Goal: Task Accomplishment & Management: Complete application form

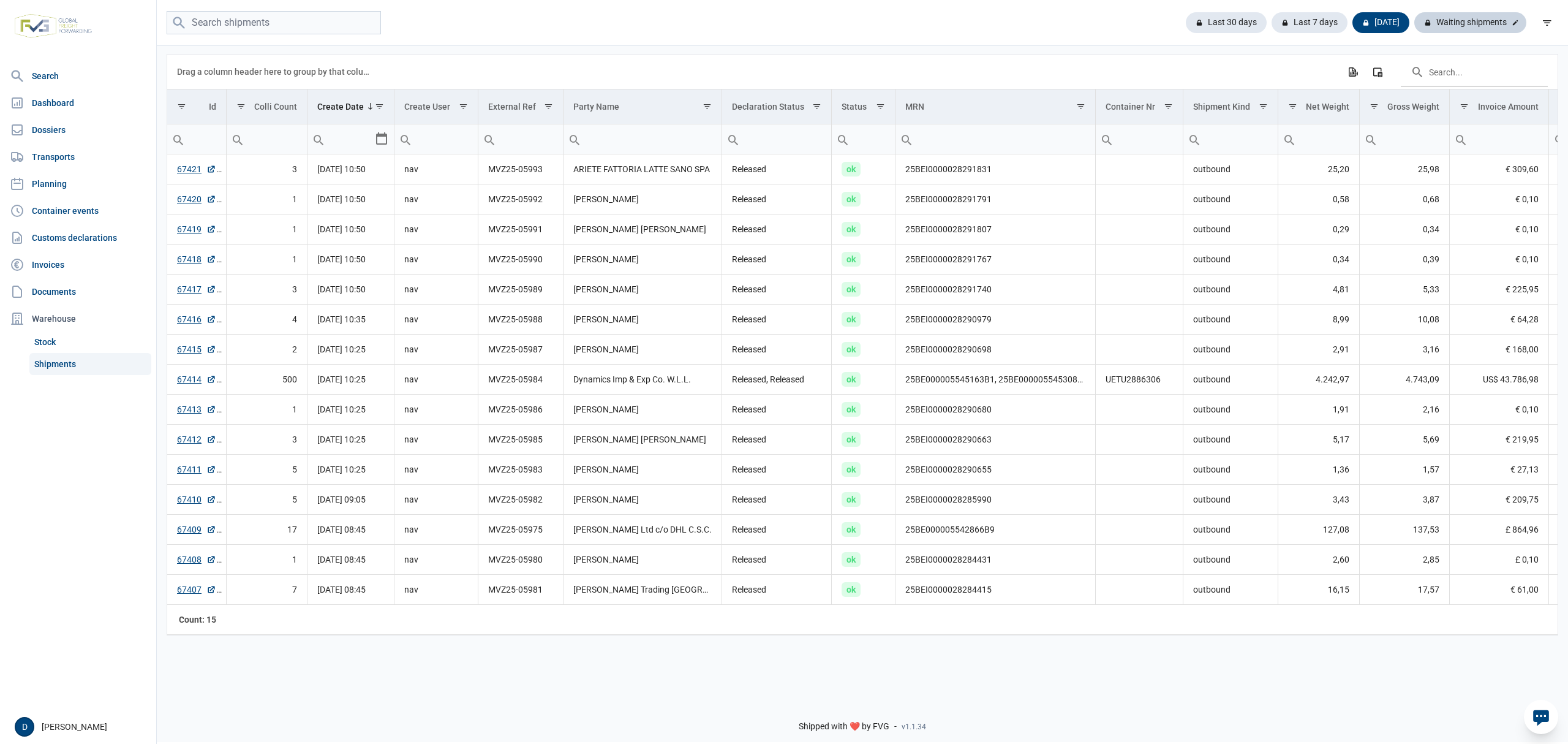
click at [1476, 24] on div "Waiting shipments" at bounding box center [1470, 23] width 112 height 21
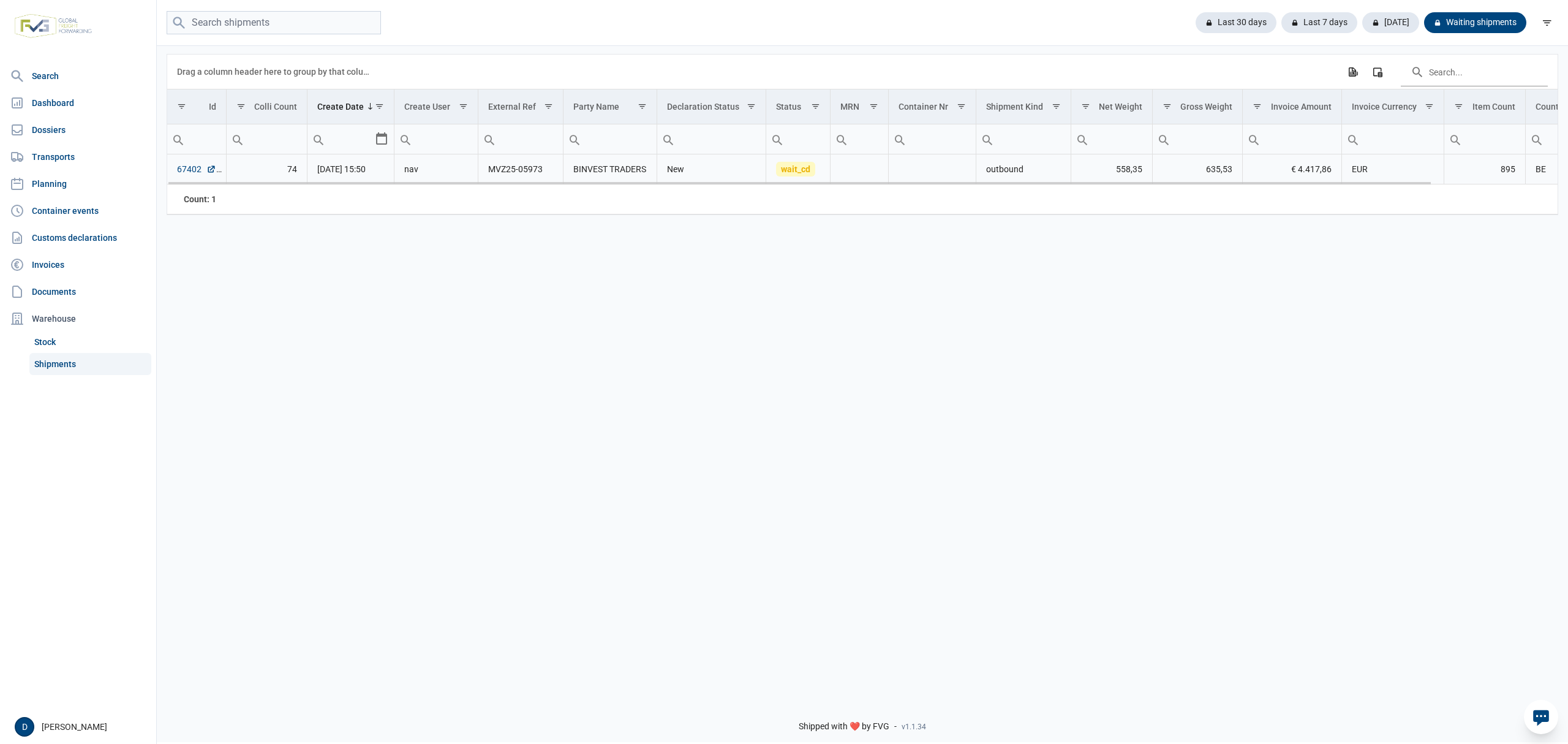
click at [186, 172] on link "67402" at bounding box center [196, 169] width 39 height 13
click at [175, 169] on td "67402" at bounding box center [196, 169] width 59 height 30
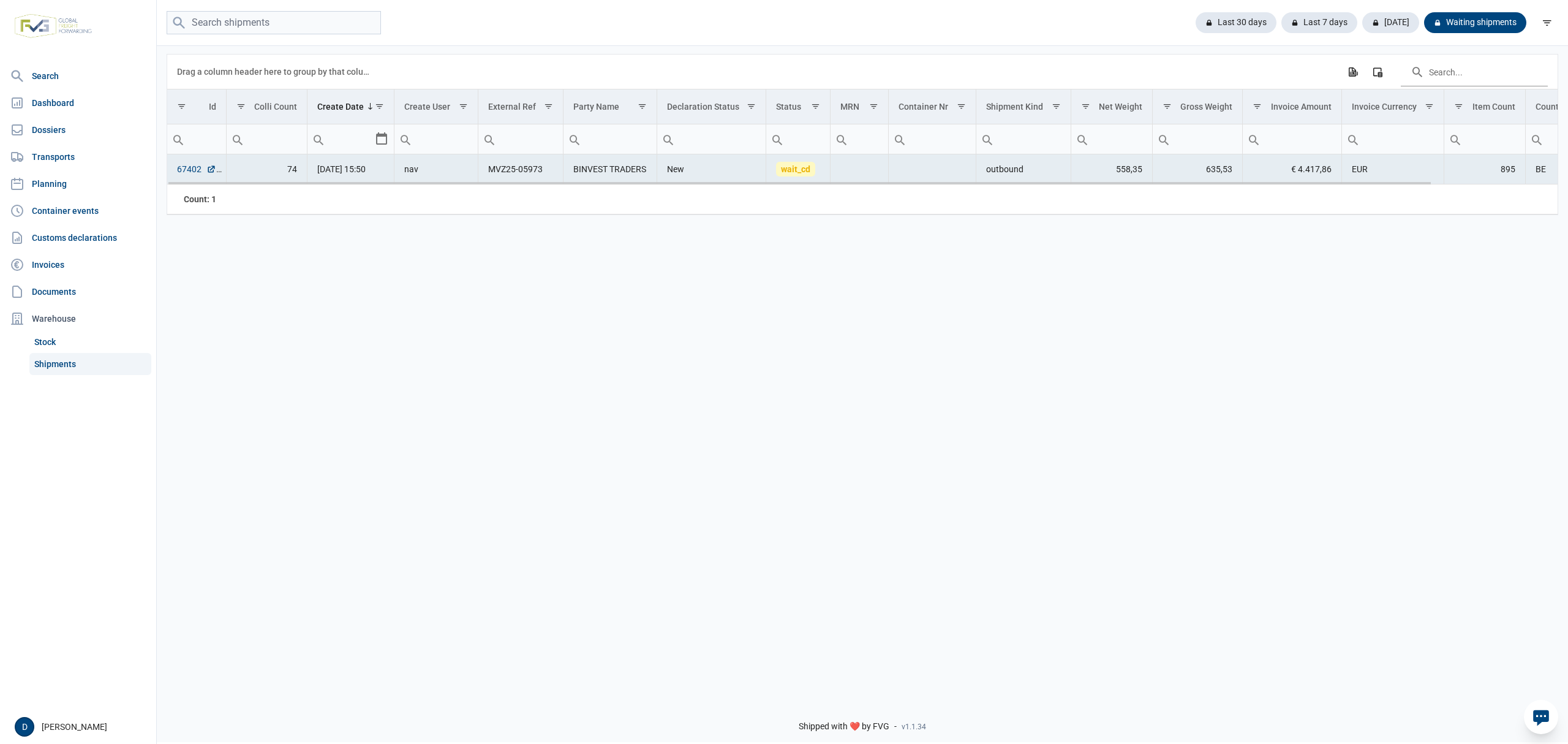
click at [192, 169] on link "67402" at bounding box center [196, 169] width 39 height 13
click at [184, 176] on link "67402" at bounding box center [196, 169] width 39 height 13
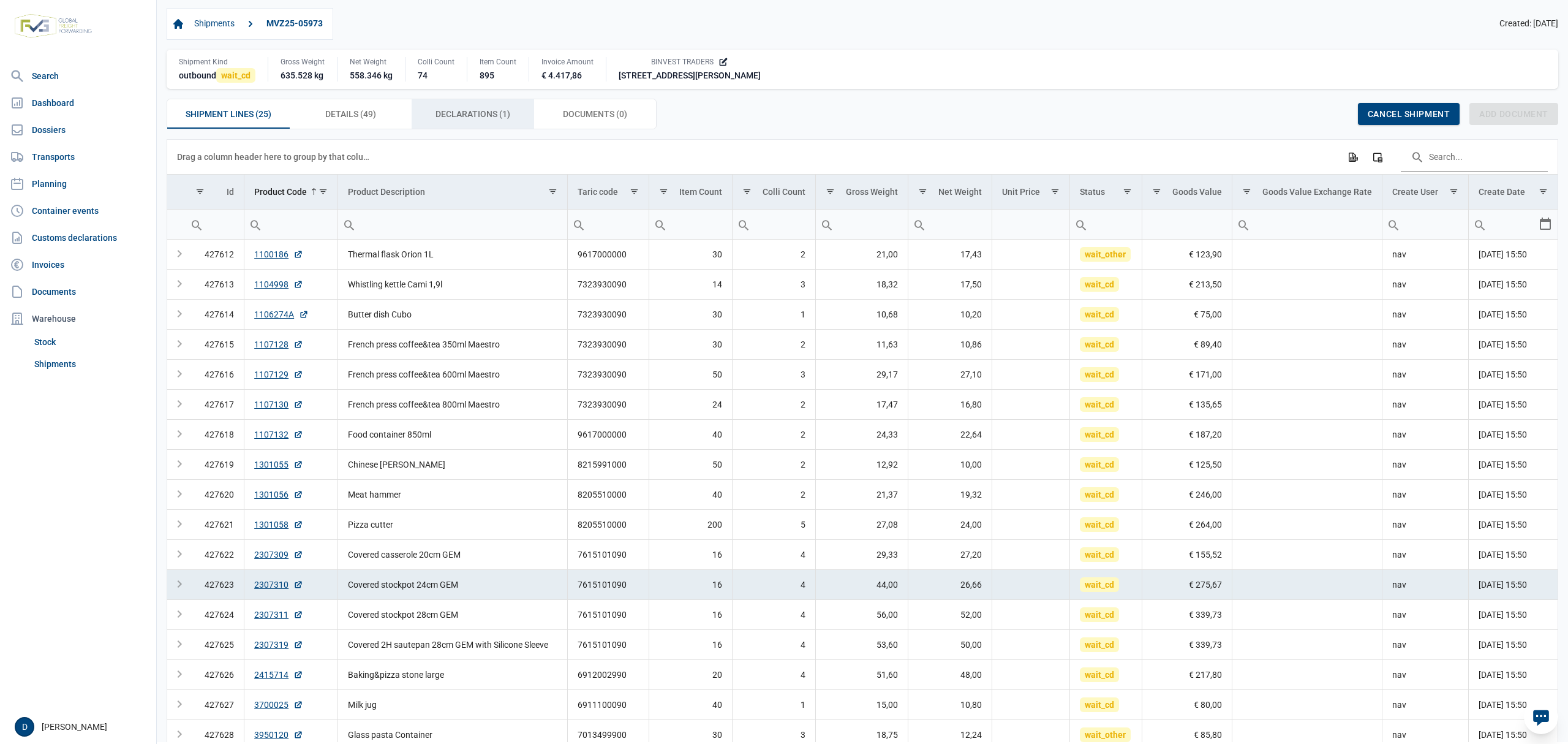
click at [471, 116] on span "Declarations (1) Declarations (1)" at bounding box center [473, 114] width 75 height 15
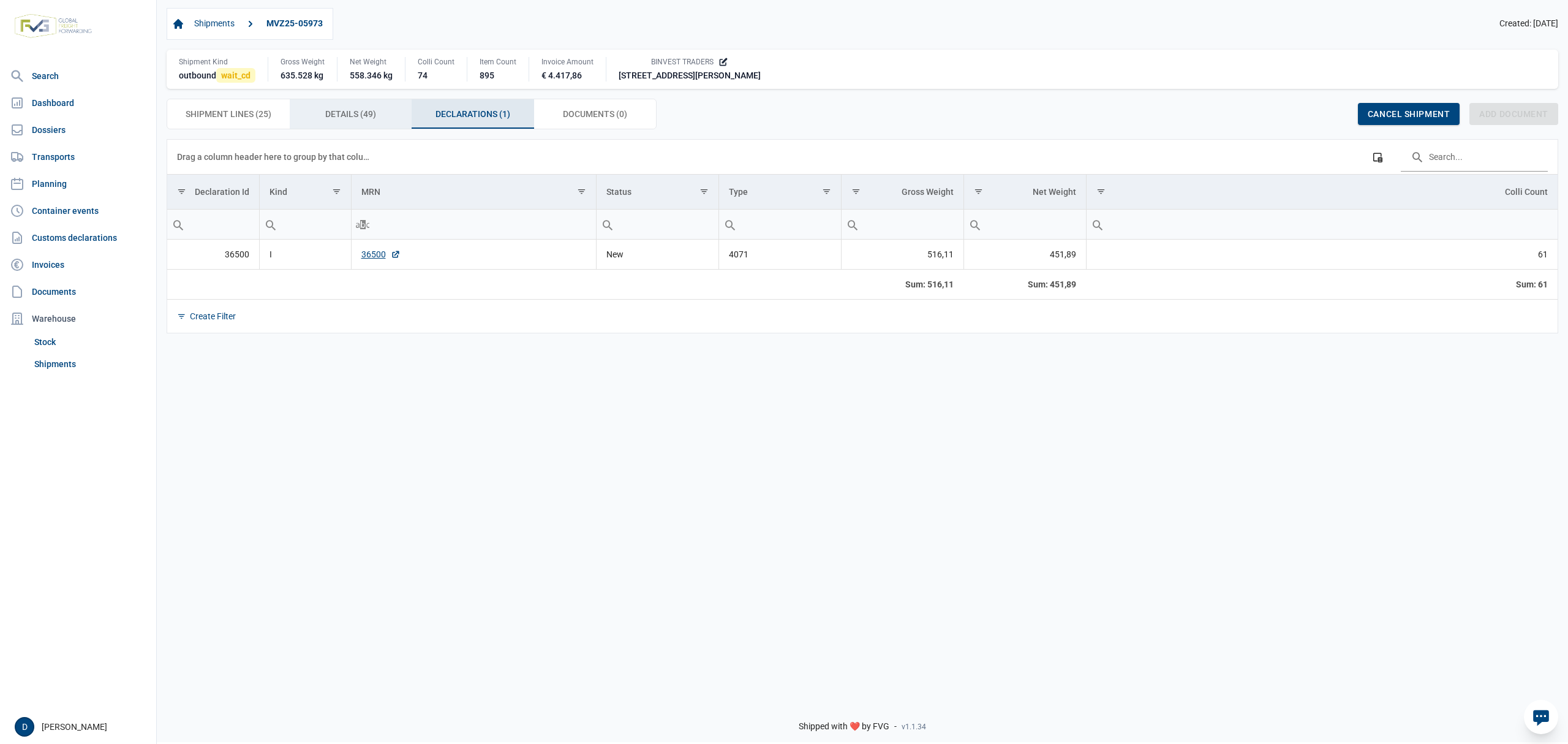
click at [338, 113] on span "Details (49) Details (49)" at bounding box center [350, 114] width 51 height 15
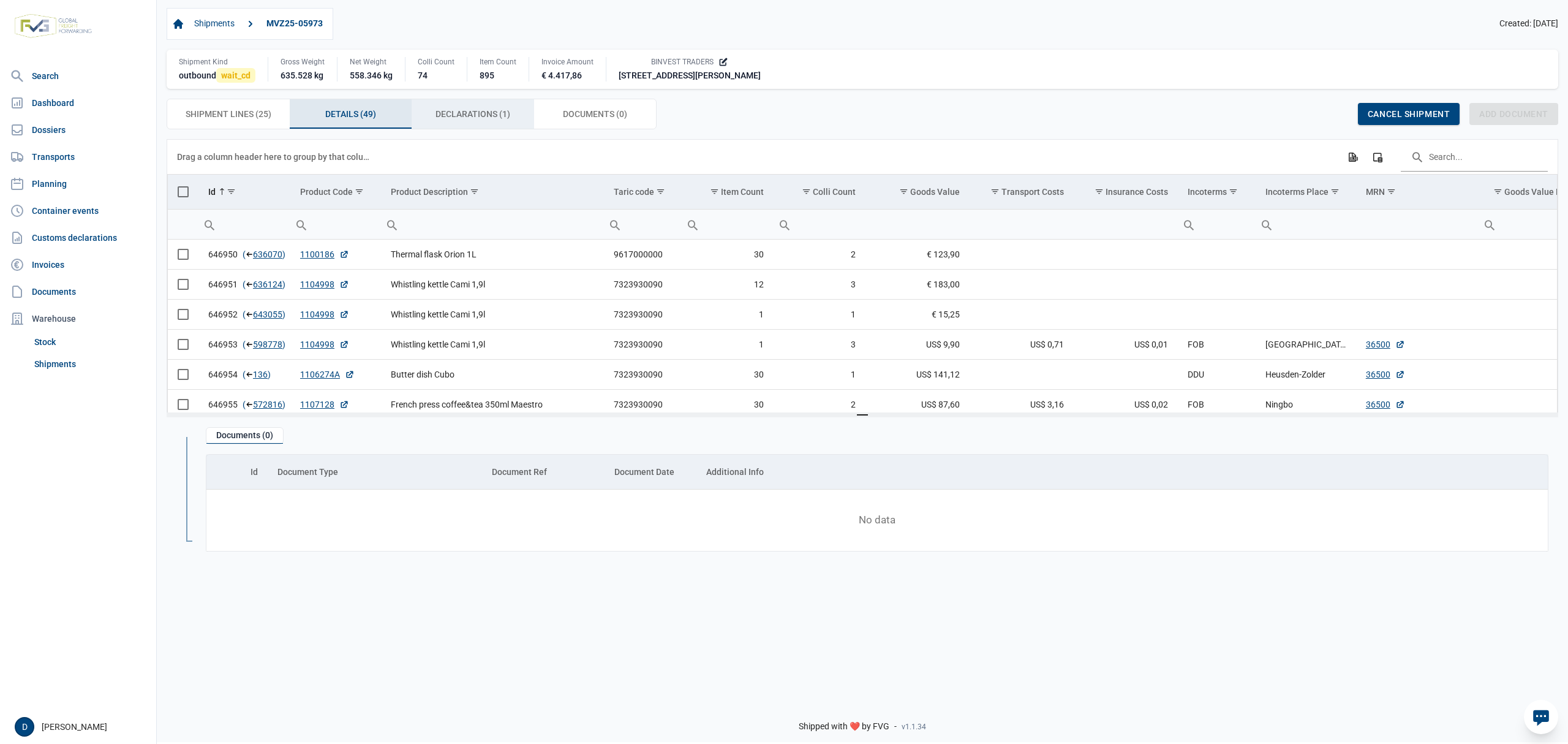
click at [489, 112] on span "Declarations (1) Declarations (1)" at bounding box center [473, 114] width 75 height 15
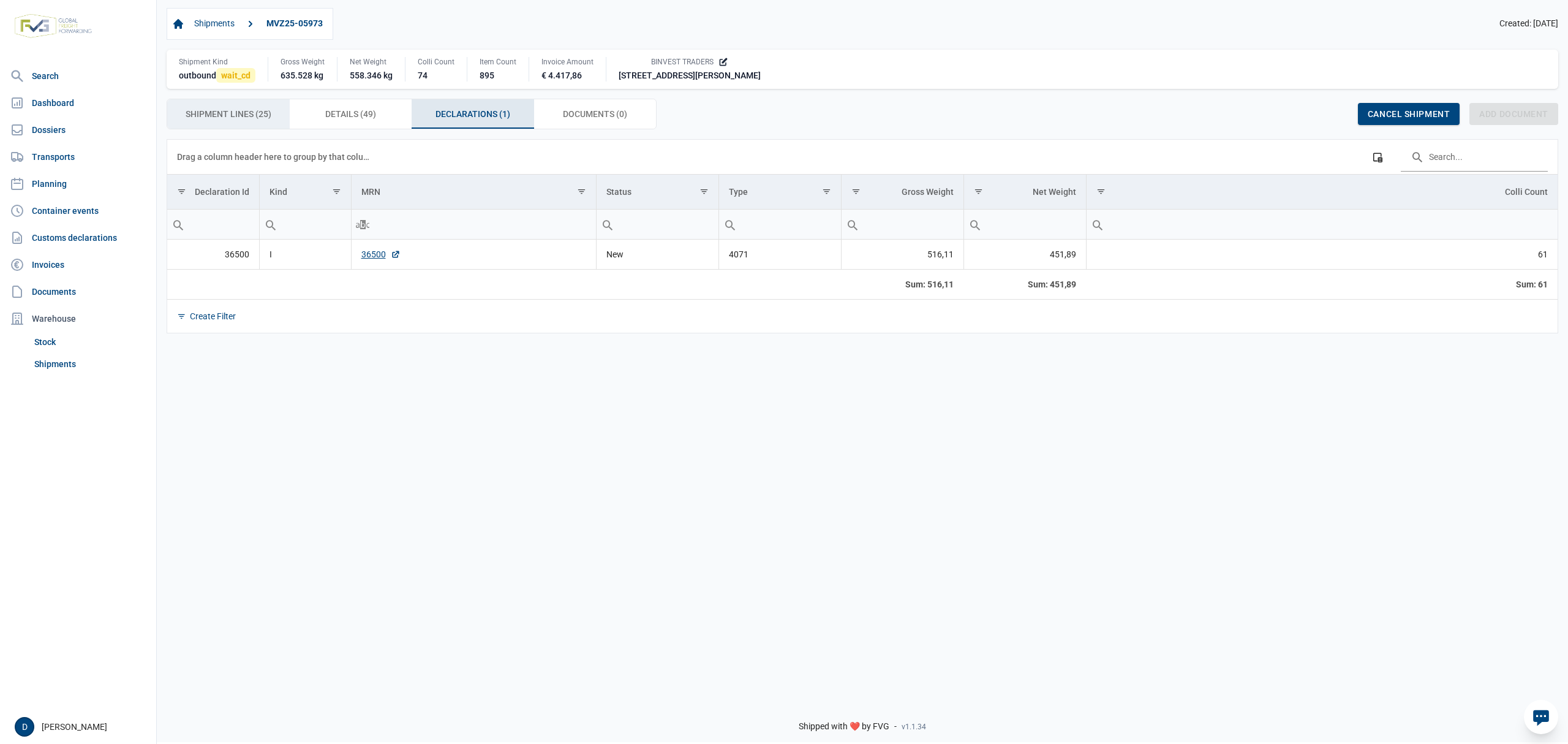
click at [197, 116] on span "Shipment Lines (25) Shipment Lines (25)" at bounding box center [229, 114] width 86 height 15
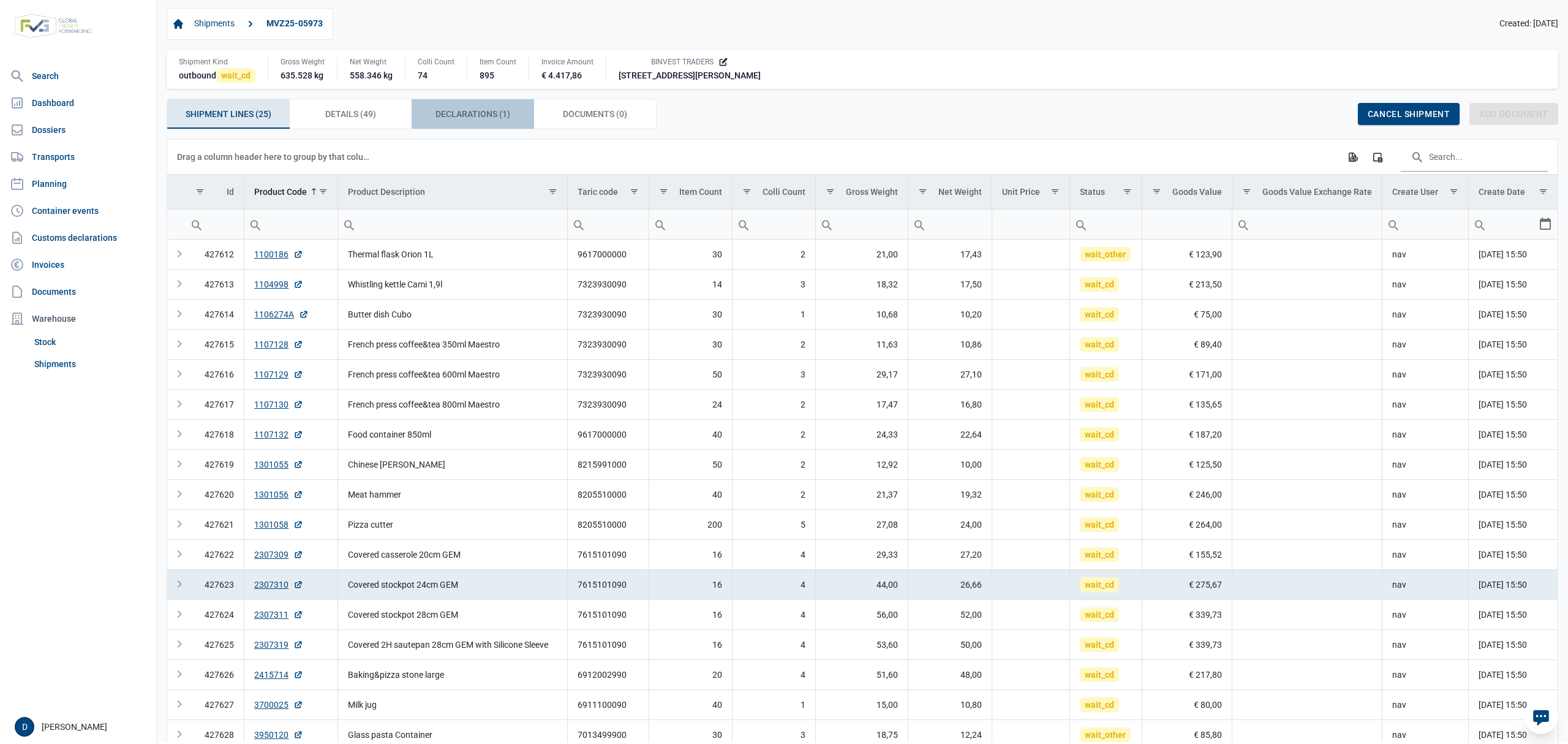
click at [481, 113] on span "Declarations (1) Declarations (1)" at bounding box center [473, 114] width 75 height 15
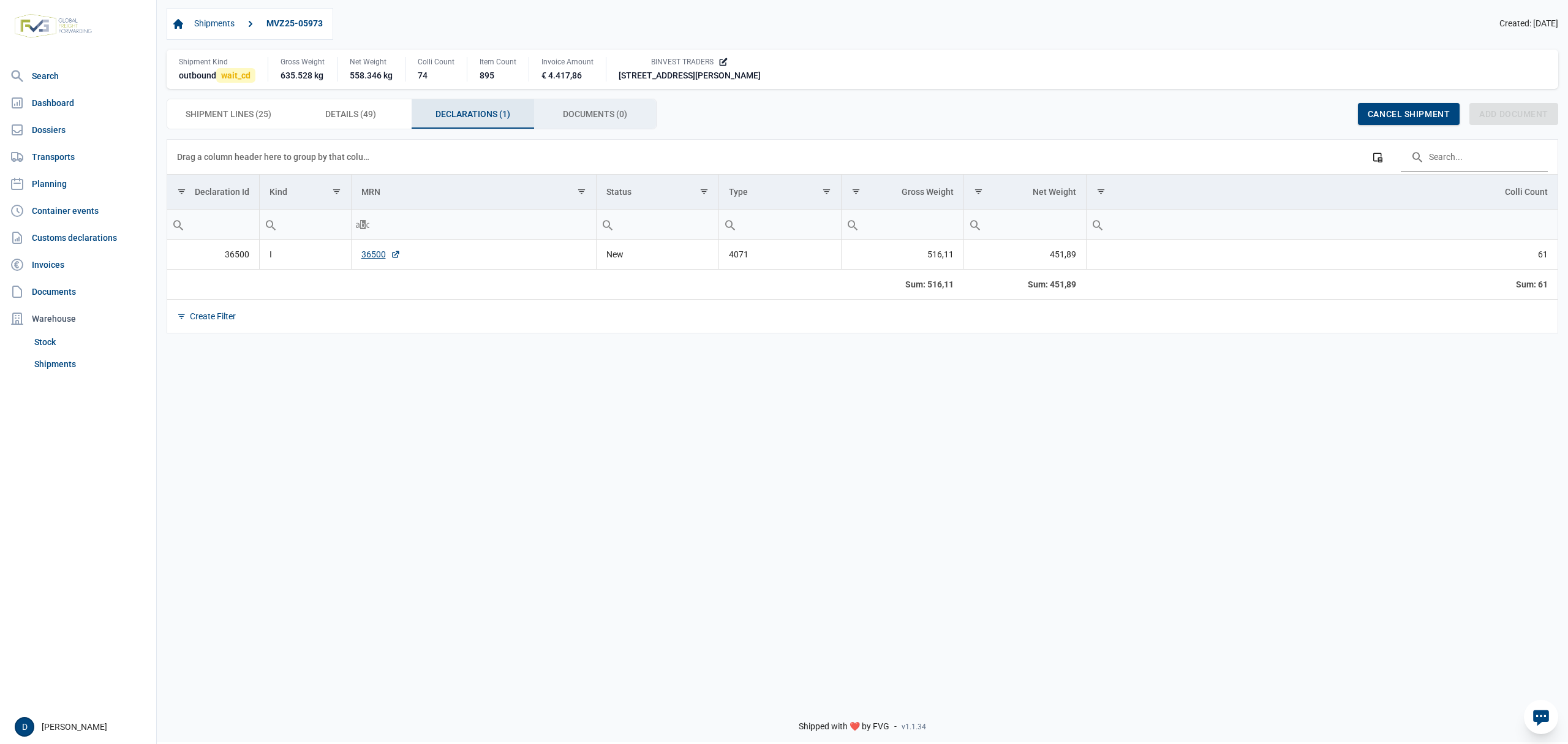
click at [598, 112] on span "Documents (0) Documents (0)" at bounding box center [595, 114] width 64 height 15
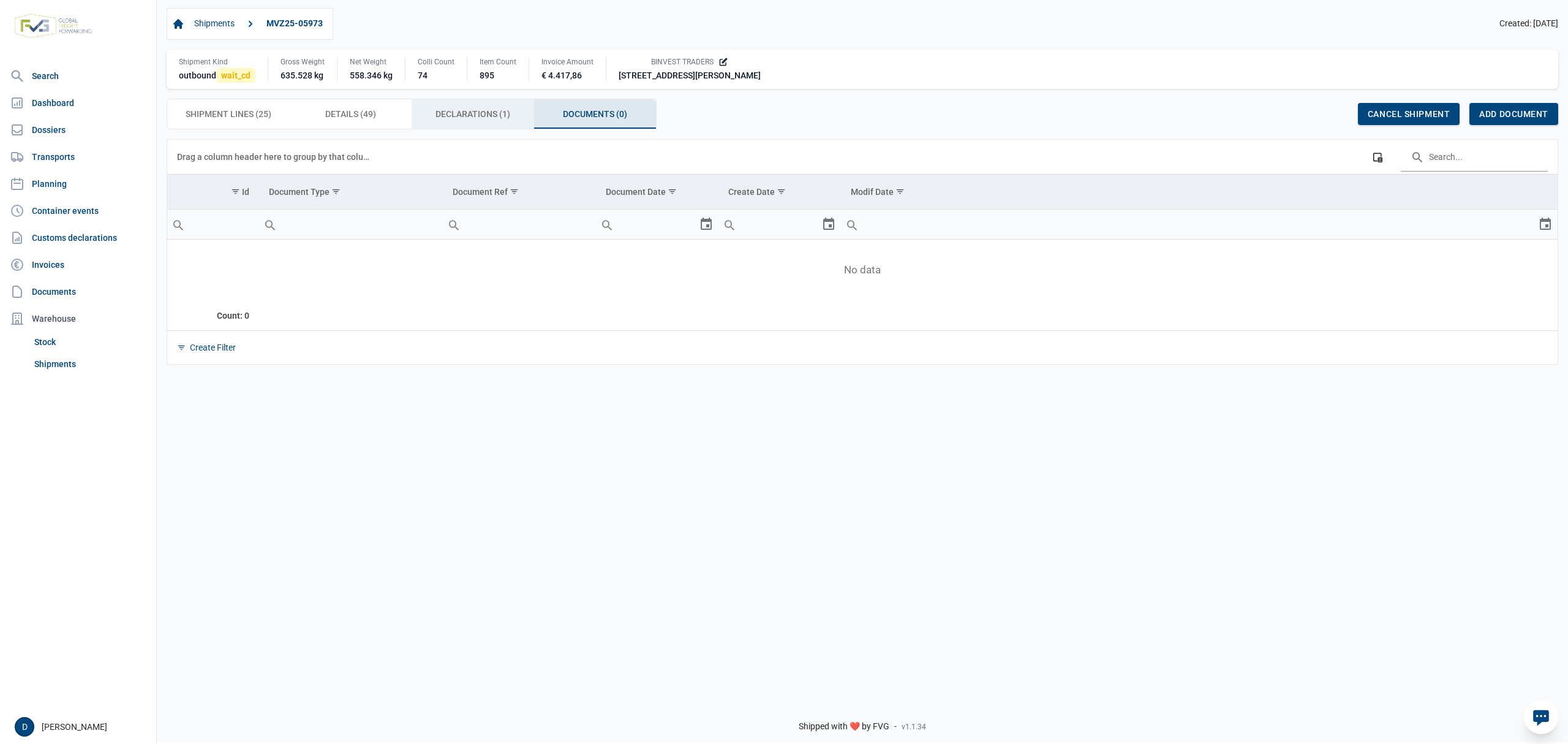
click at [466, 120] on span "Declarations (1) Declarations (1)" at bounding box center [473, 114] width 75 height 15
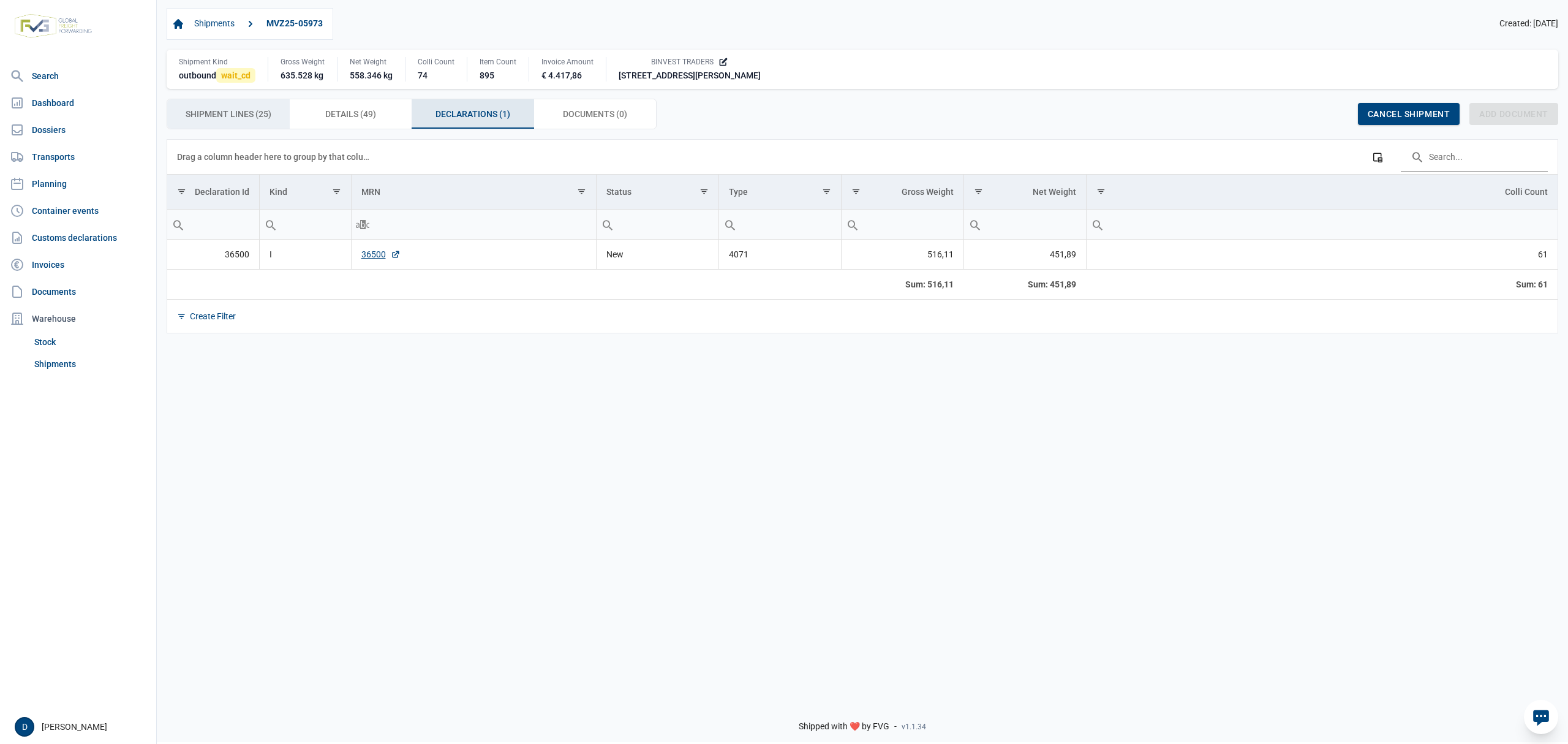
click at [233, 121] on span "Shipment Lines (25) Shipment Lines (25)" at bounding box center [229, 114] width 86 height 15
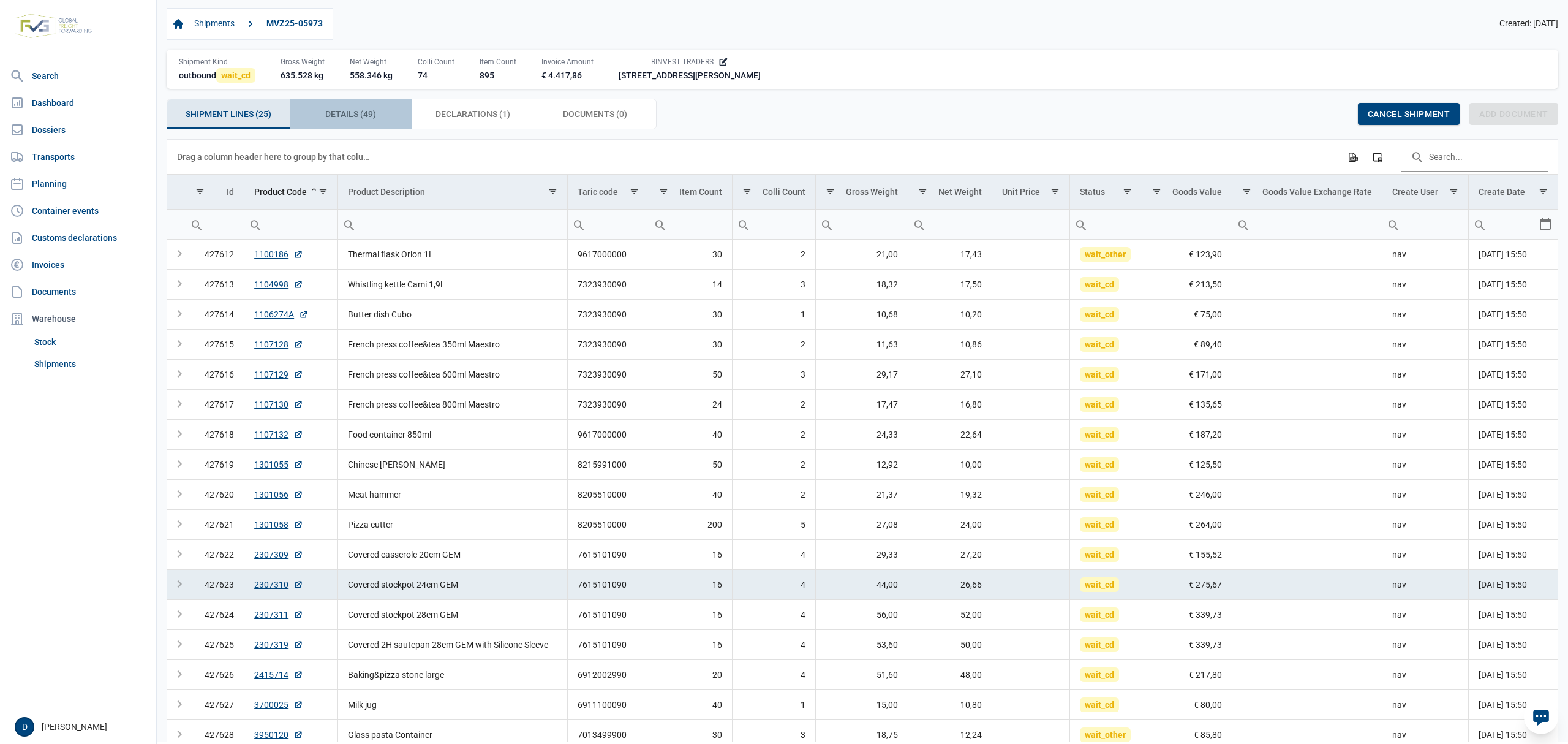
click at [358, 116] on span "Details (49) Details (49)" at bounding box center [350, 114] width 51 height 15
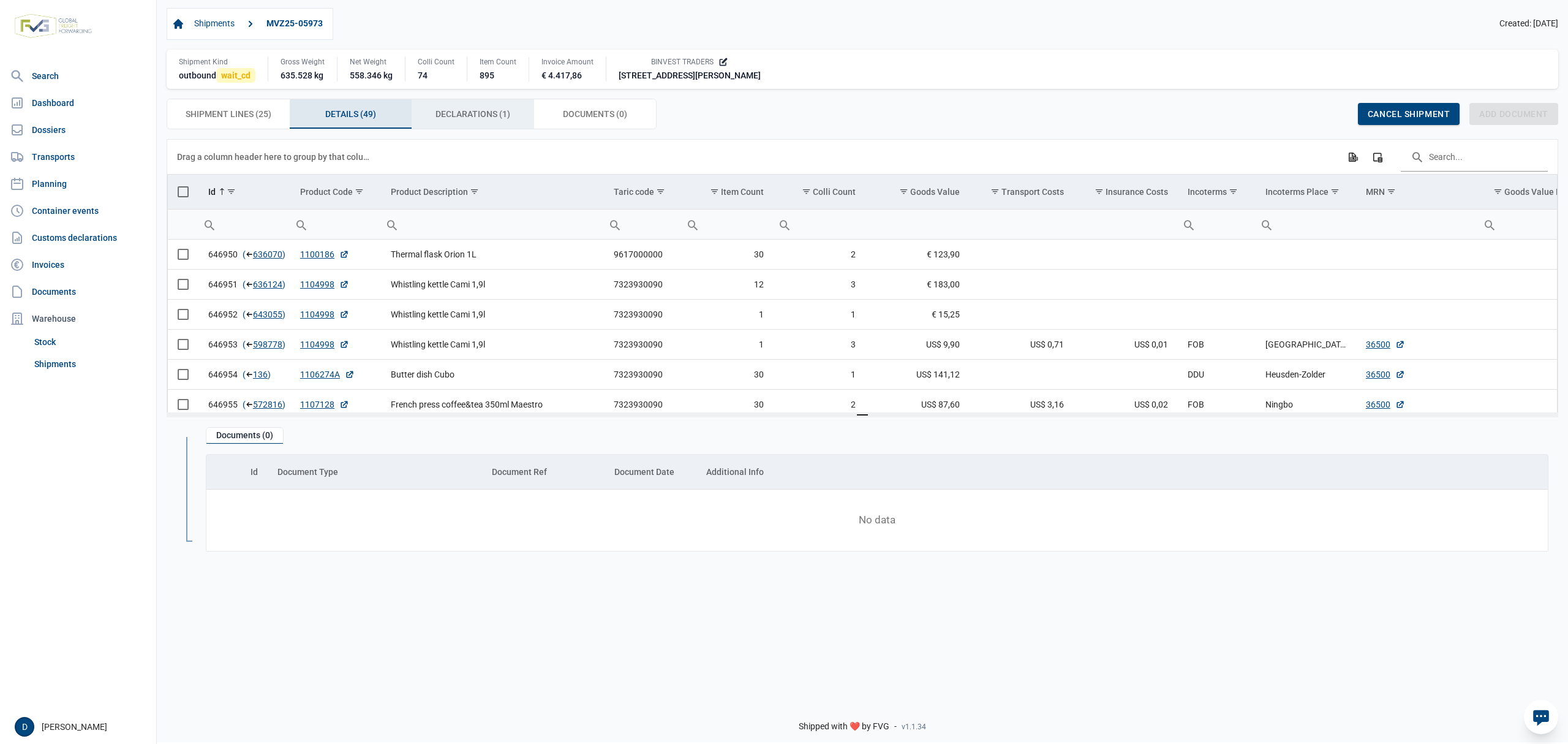
click at [470, 115] on span "Declarations (1) Declarations (1)" at bounding box center [473, 114] width 75 height 15
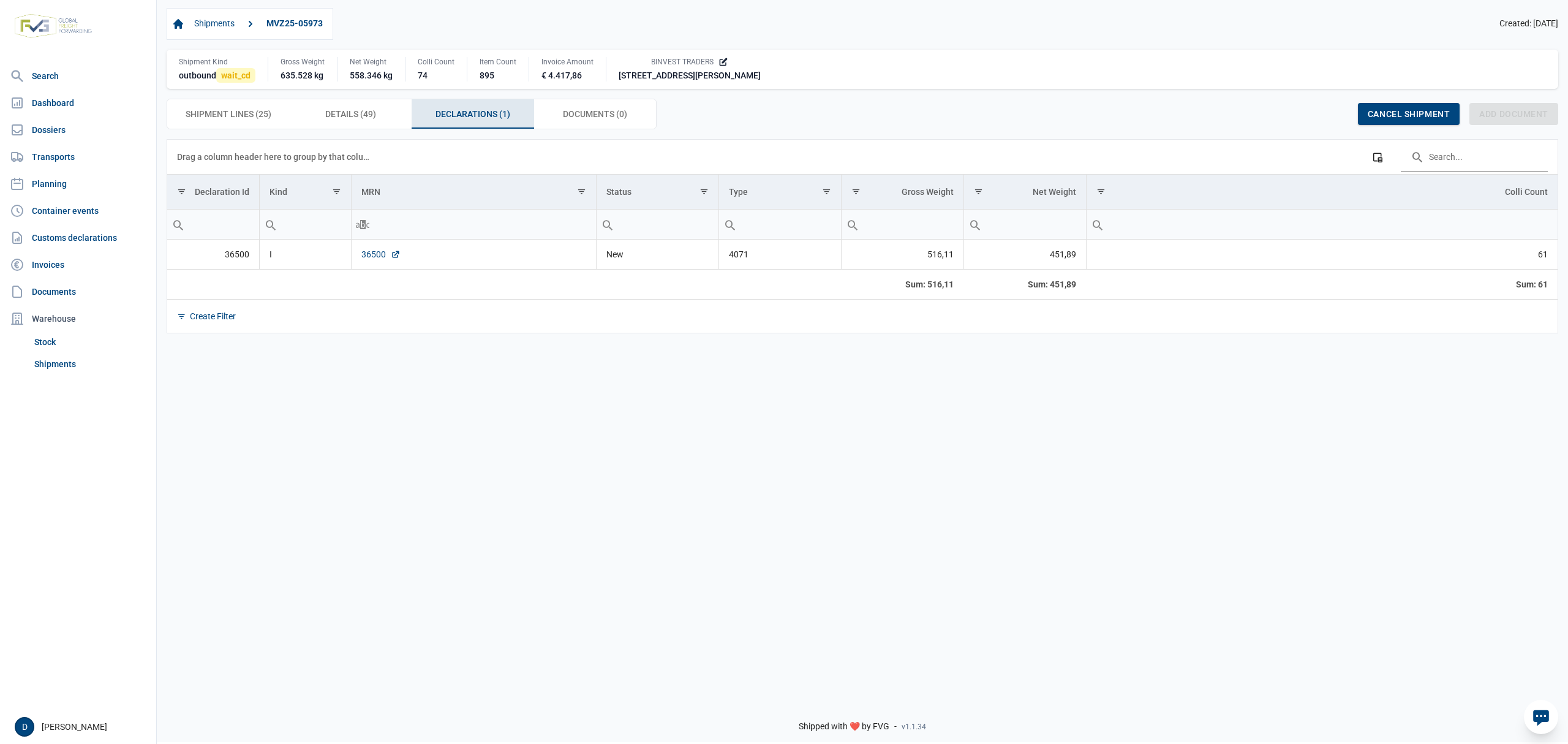
click at [370, 250] on link "36500" at bounding box center [381, 254] width 39 height 13
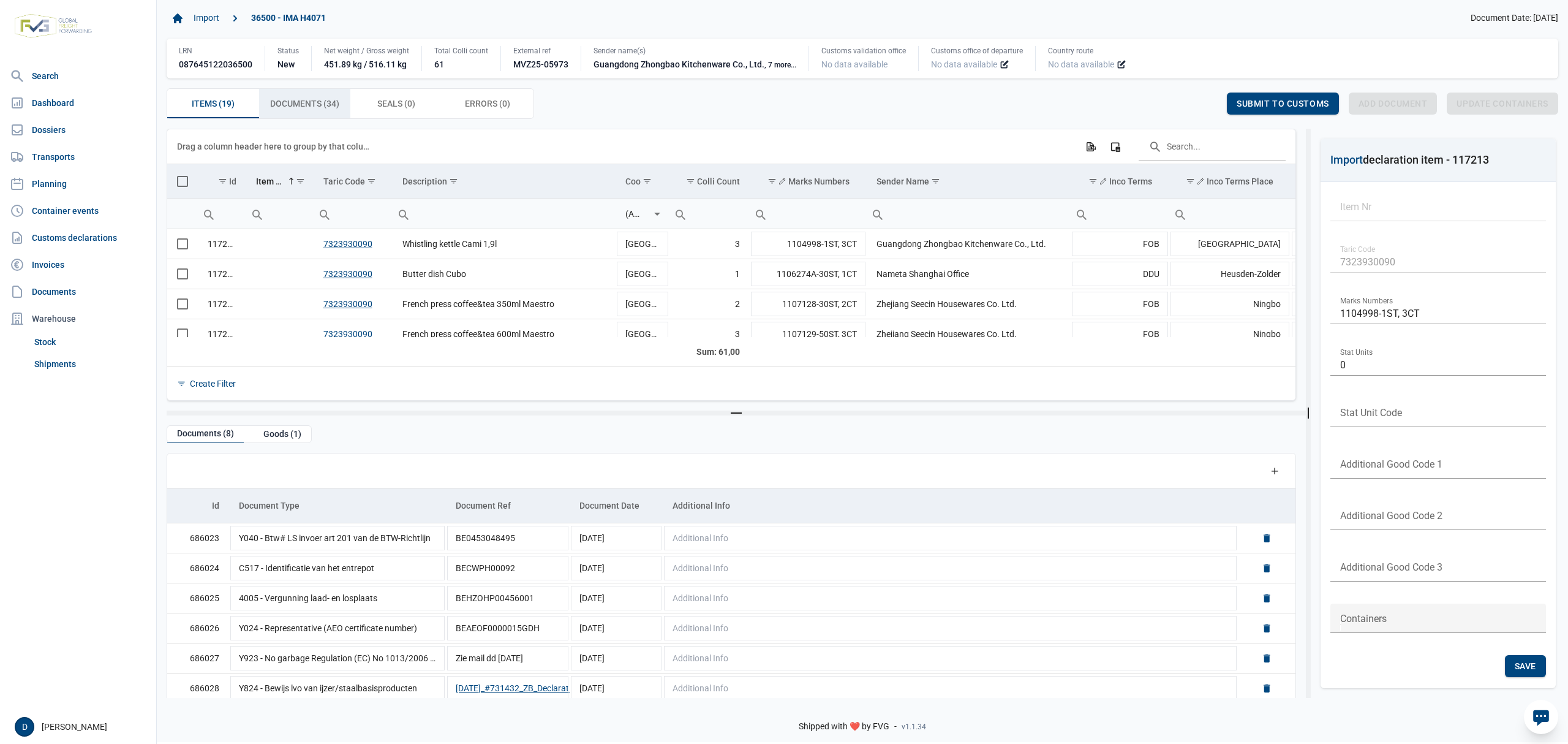
click at [296, 99] on span "Documents (34) Documents (34)" at bounding box center [304, 104] width 69 height 15
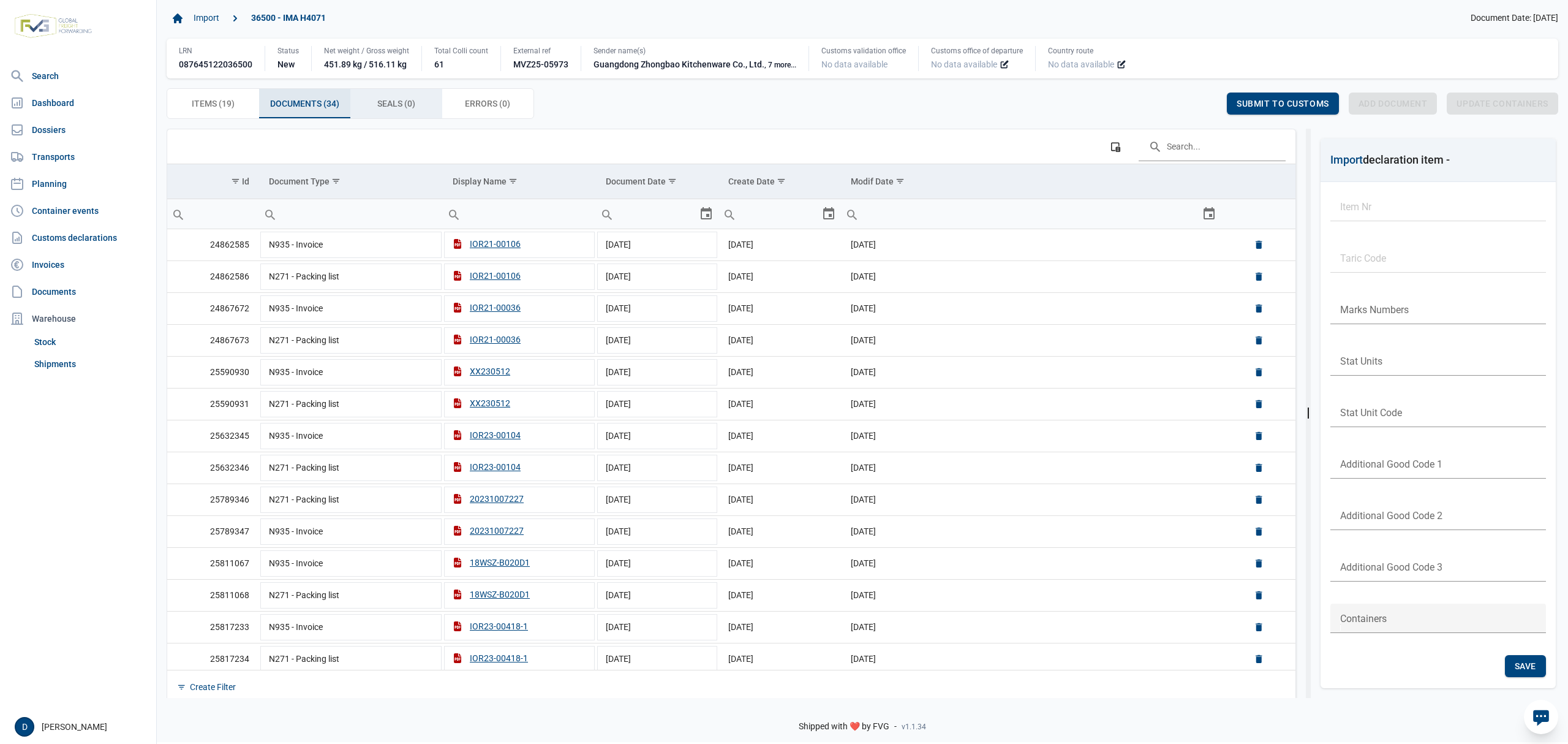
click at [392, 104] on span "Seals (0) Seals (0)" at bounding box center [396, 104] width 38 height 15
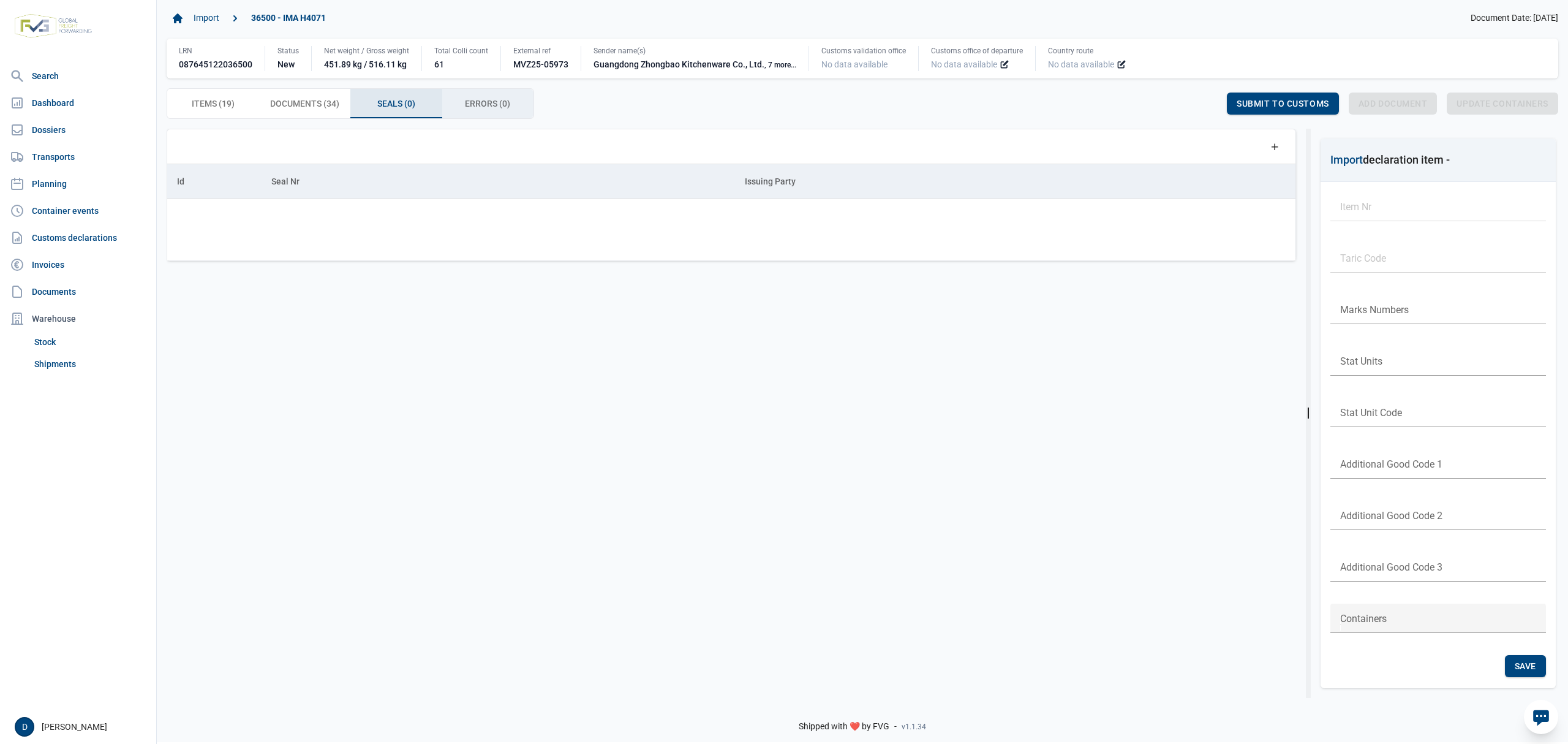
click at [488, 104] on span "Errors (0) Errors (0)" at bounding box center [487, 104] width 45 height 15
click at [304, 98] on span "Documents (34) Documents (34)" at bounding box center [304, 104] width 69 height 15
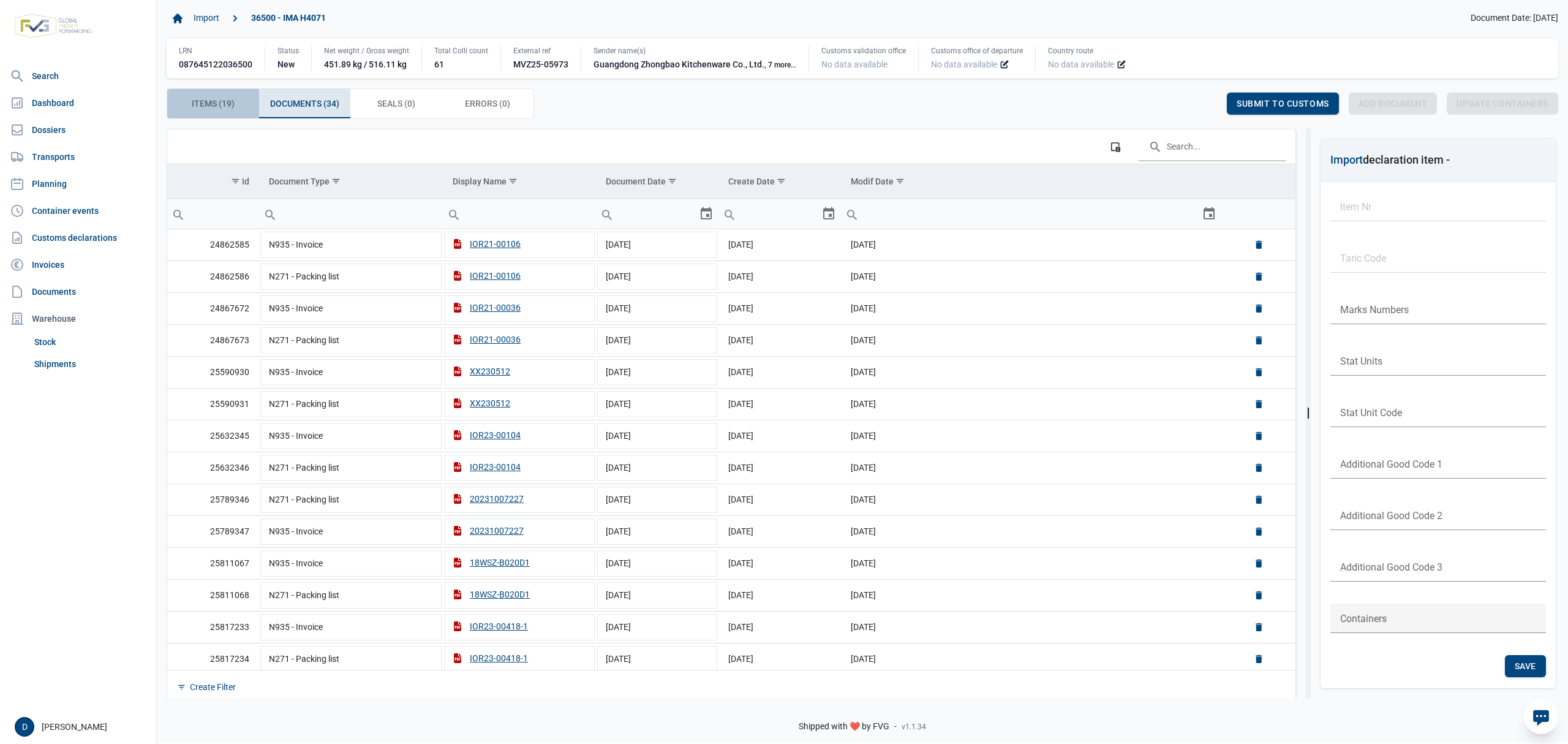
click at [202, 108] on span "Items (19) Items (19)" at bounding box center [213, 104] width 43 height 15
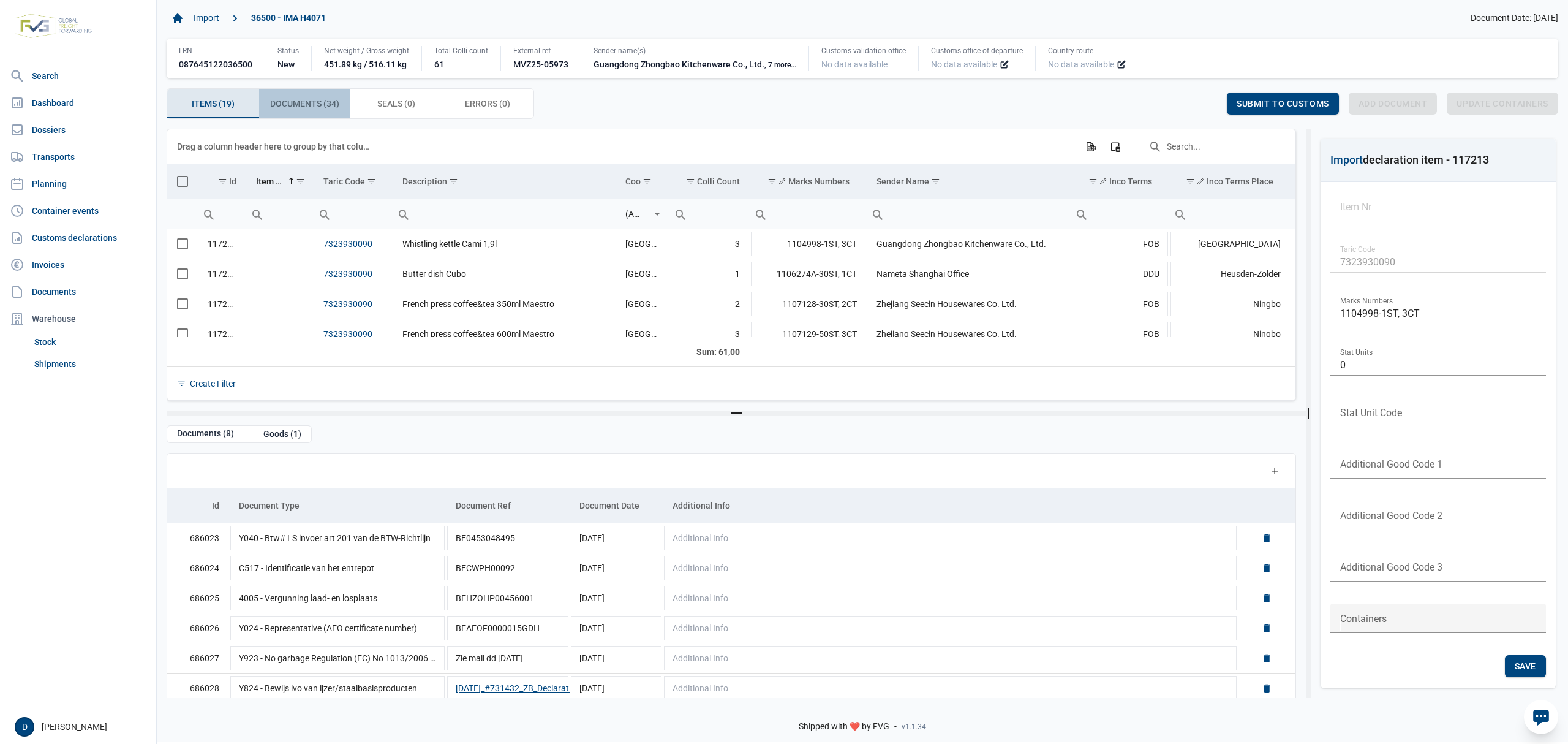
click at [318, 104] on span "Documents (34) Documents (34)" at bounding box center [304, 104] width 69 height 15
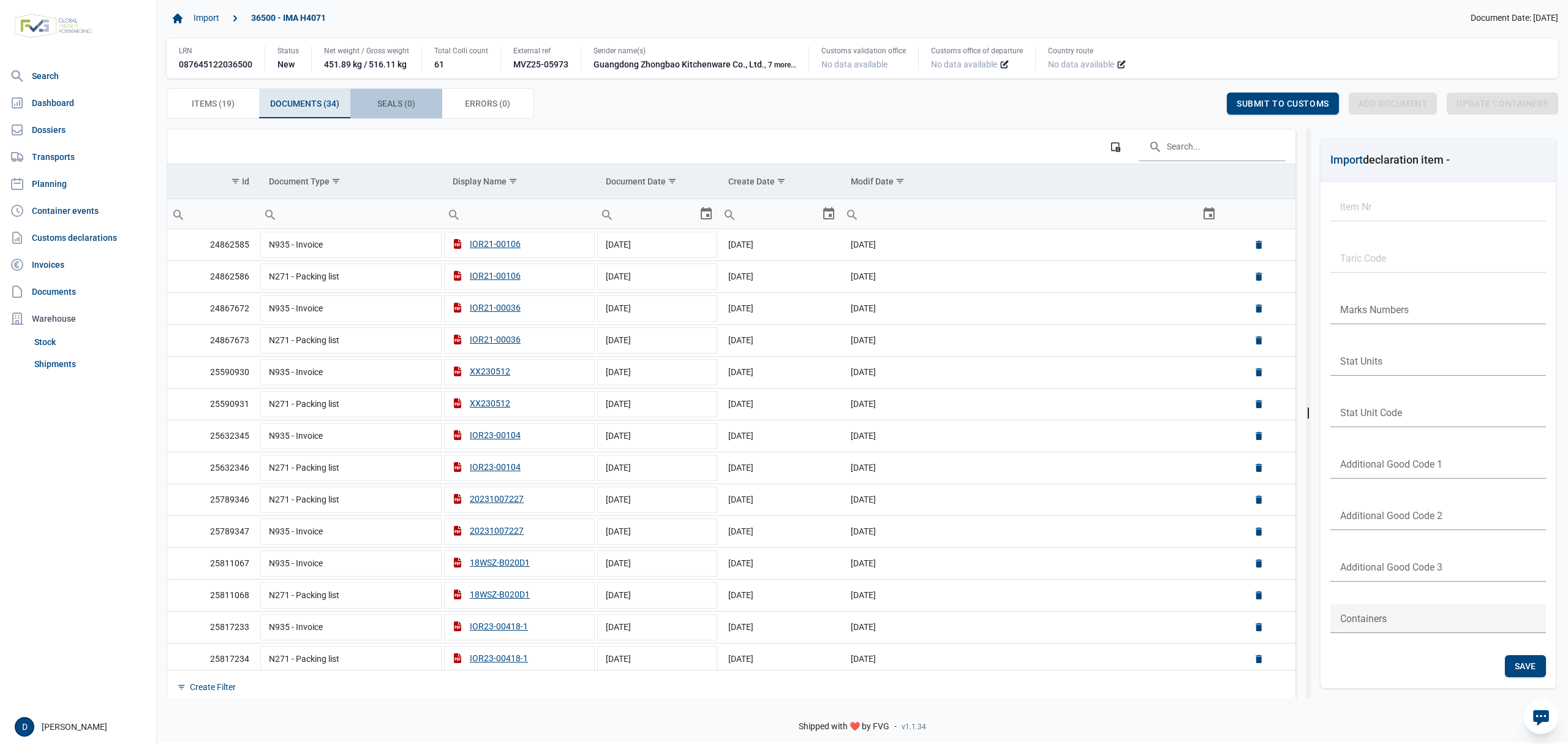
click at [388, 101] on span "Seals (0) Seals (0)" at bounding box center [396, 104] width 38 height 15
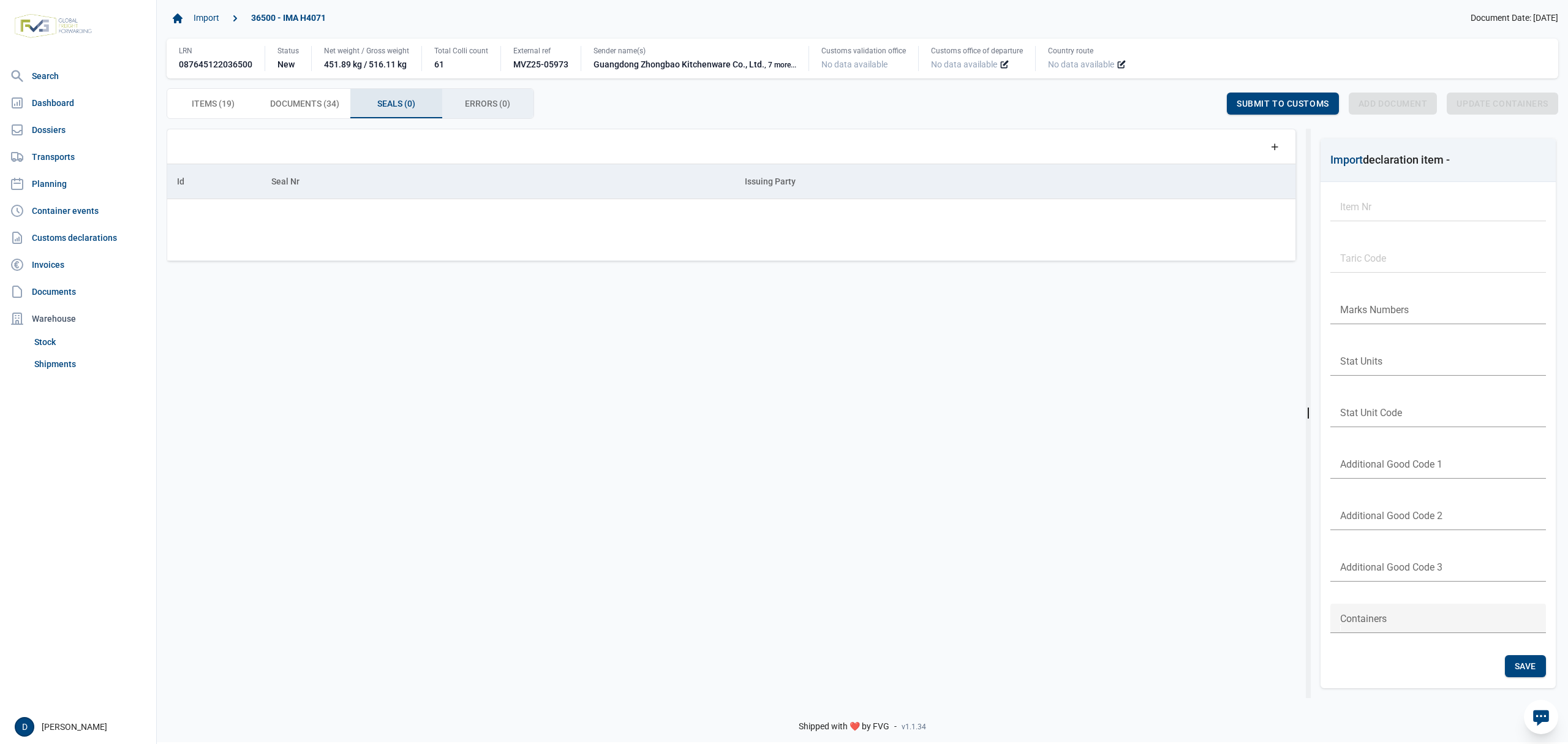
click at [491, 103] on span "Errors (0) Errors (0)" at bounding box center [487, 104] width 45 height 15
click at [198, 104] on span "Items (19) Items (19)" at bounding box center [213, 104] width 43 height 15
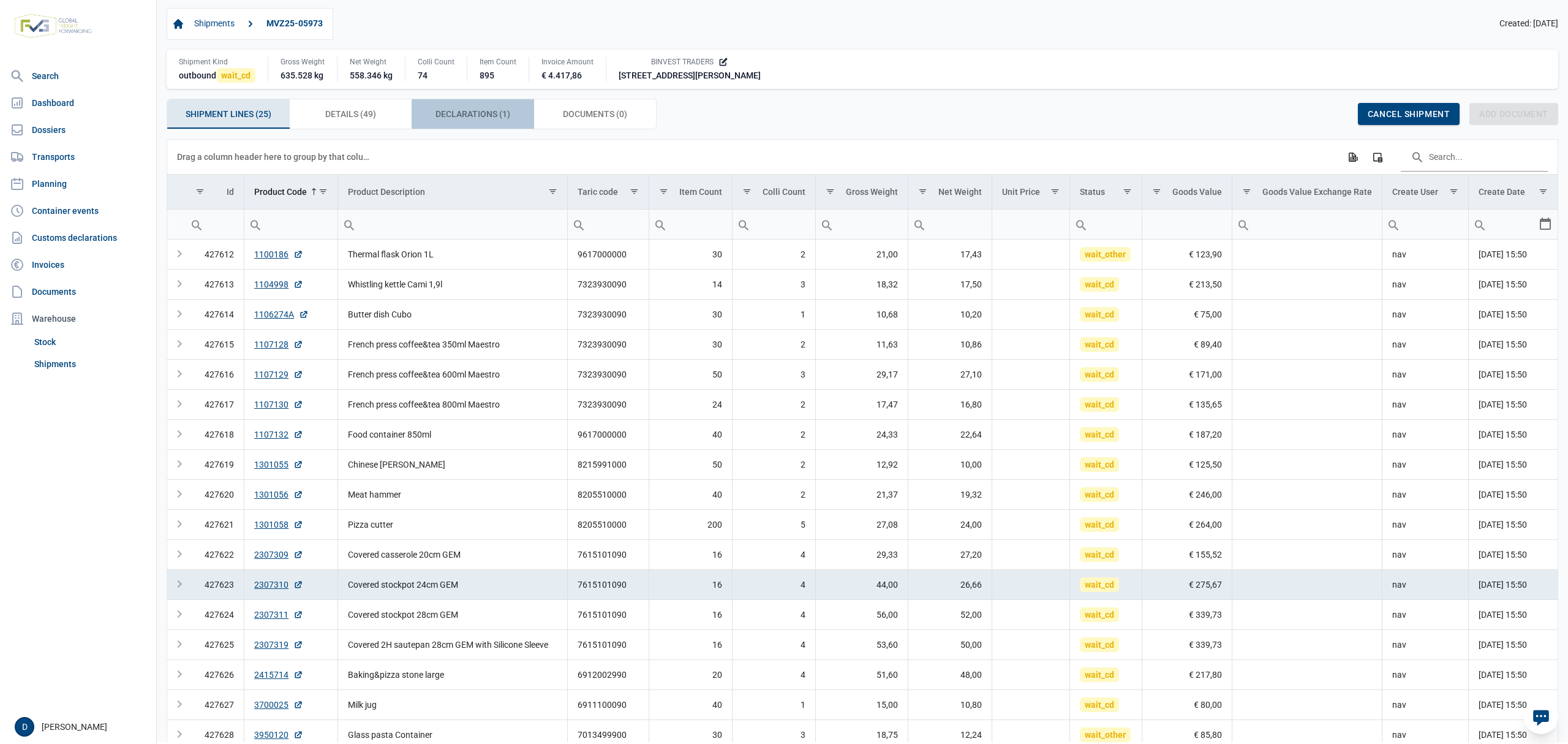
click at [464, 119] on span "Declarations (1) Declarations (1)" at bounding box center [473, 114] width 75 height 15
click at [464, 114] on span "Declarations (1) Declarations (1)" at bounding box center [473, 114] width 75 height 15
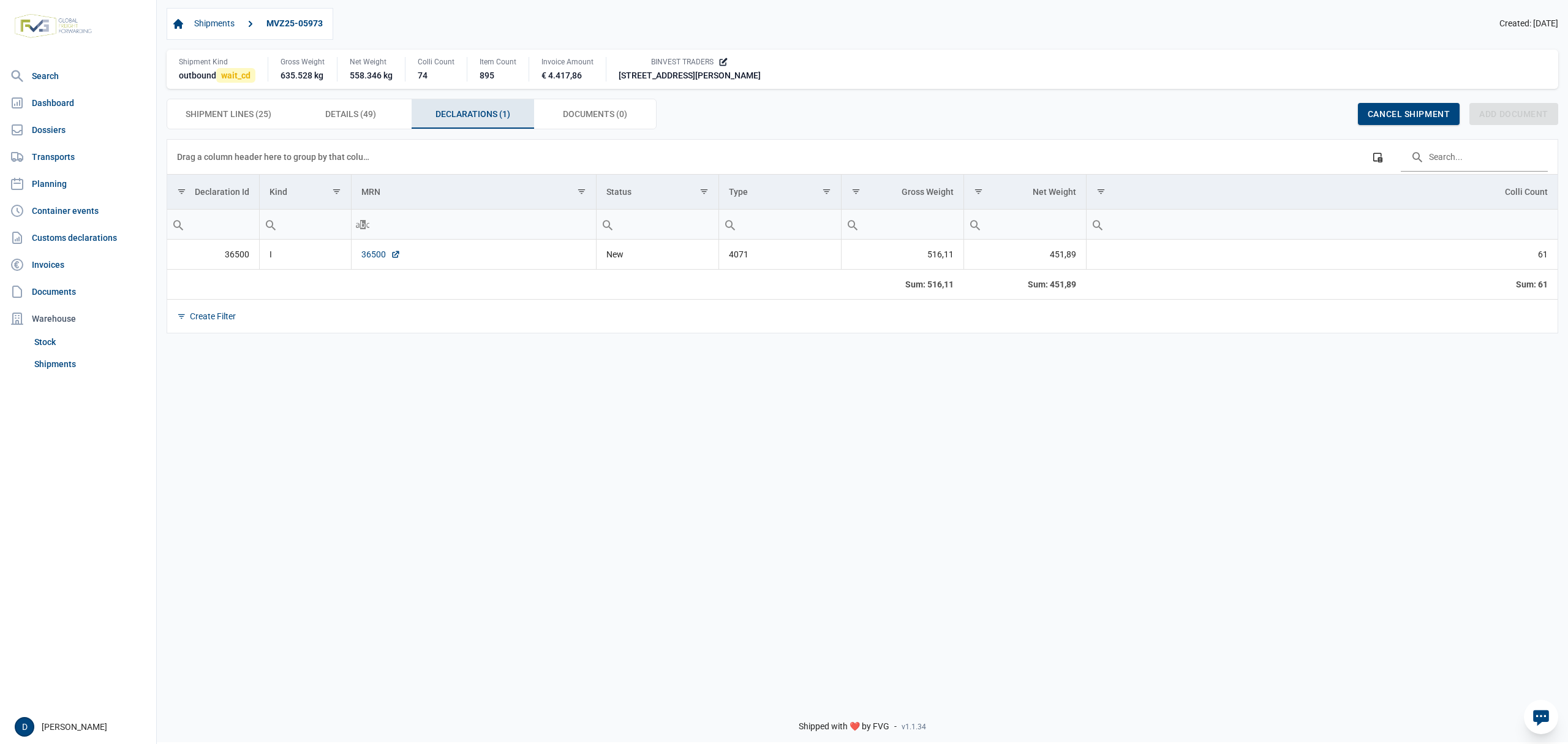
click at [369, 258] on link "36500" at bounding box center [381, 254] width 39 height 13
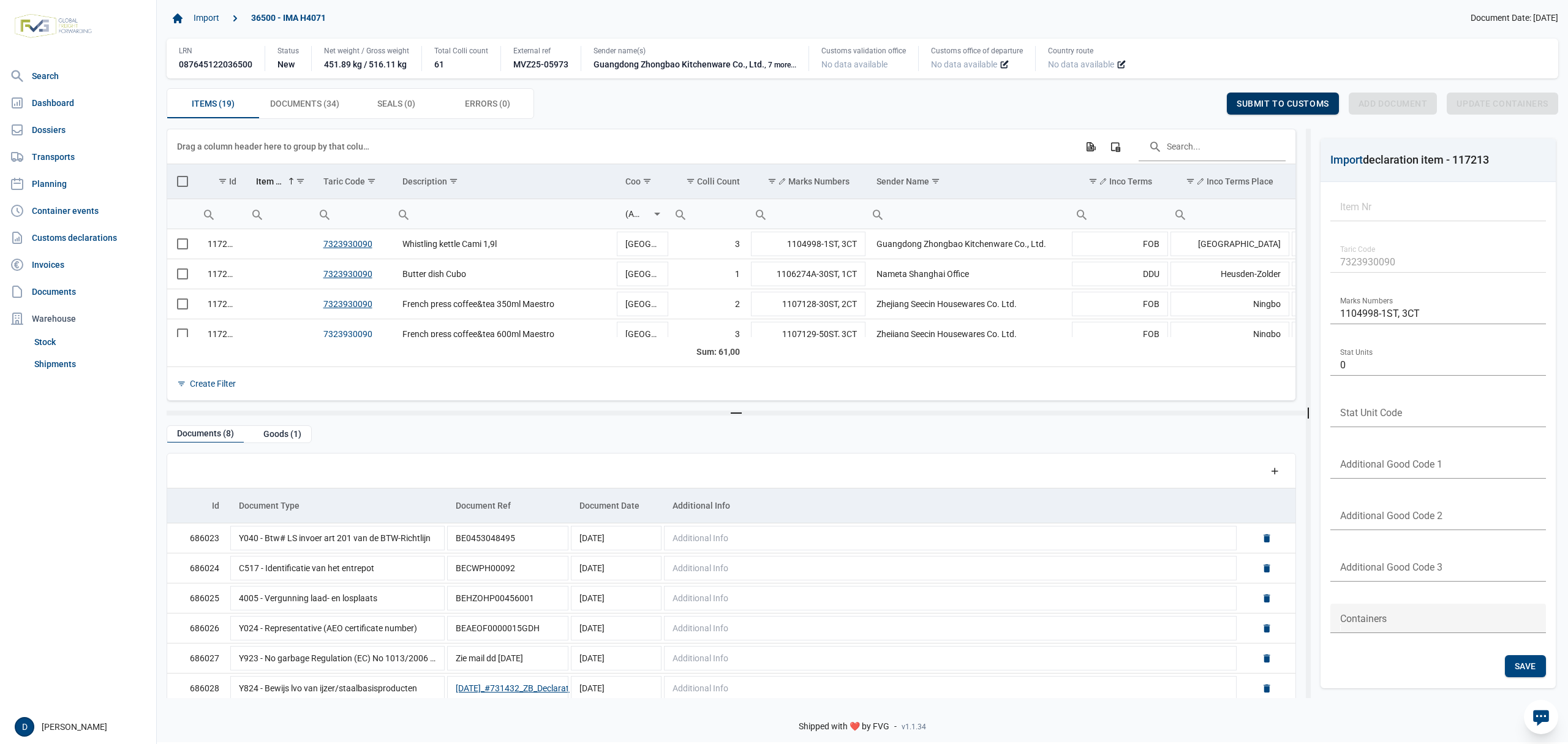
click at [1283, 110] on div "Submit to customs" at bounding box center [1283, 104] width 112 height 22
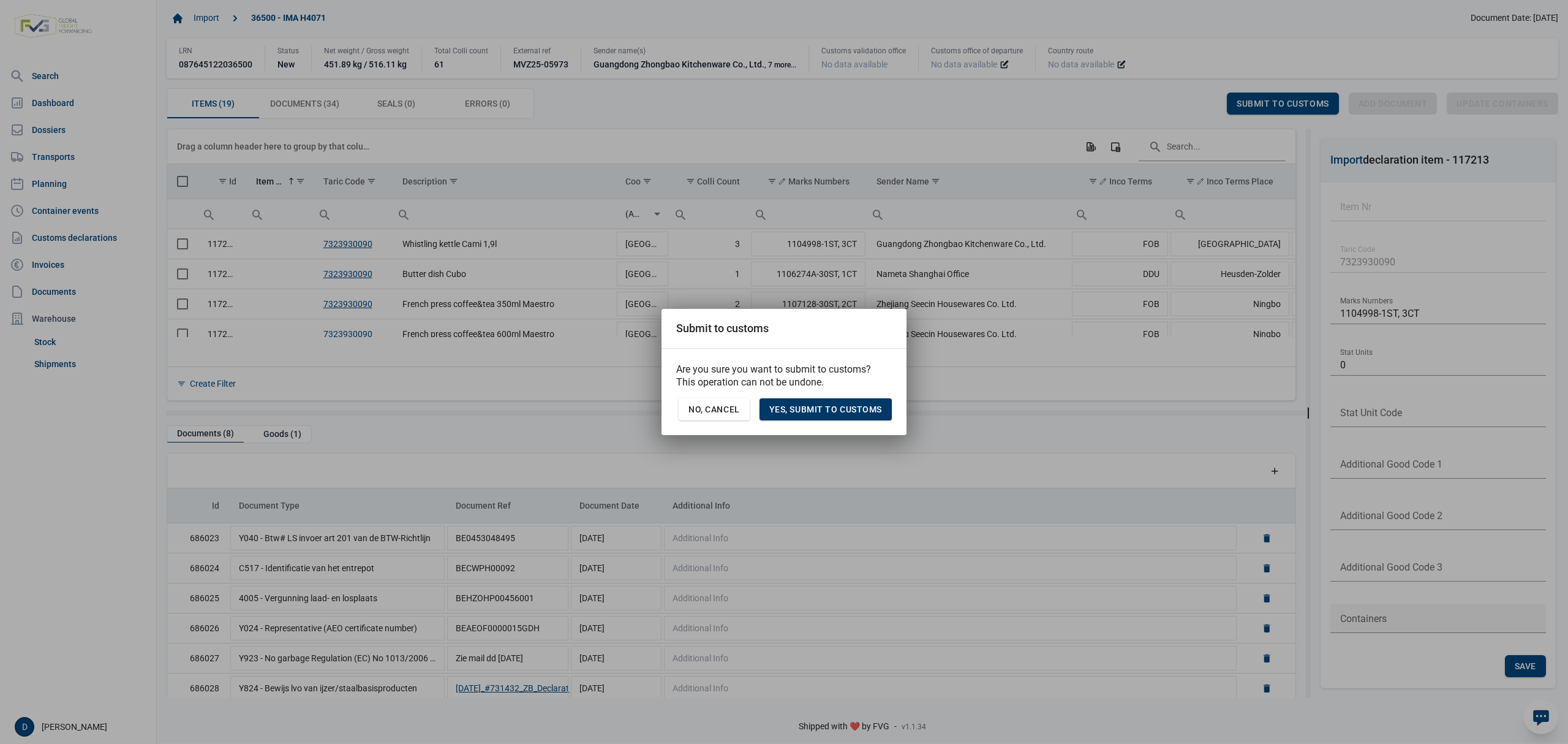
click at [826, 413] on span "Yes, Submit to customs" at bounding box center [826, 409] width 113 height 10
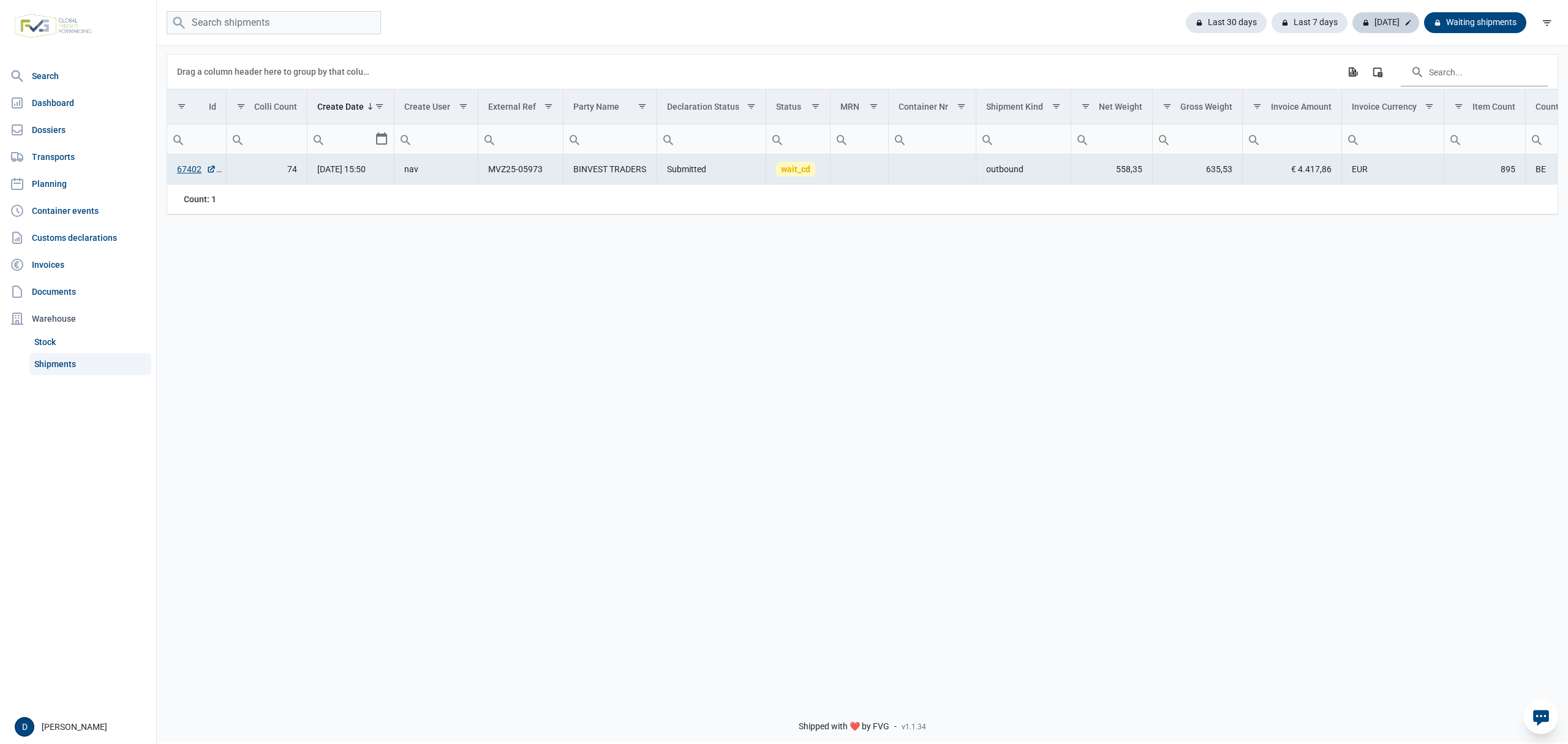
click at [1386, 25] on div "[DATE]" at bounding box center [1386, 23] width 67 height 21
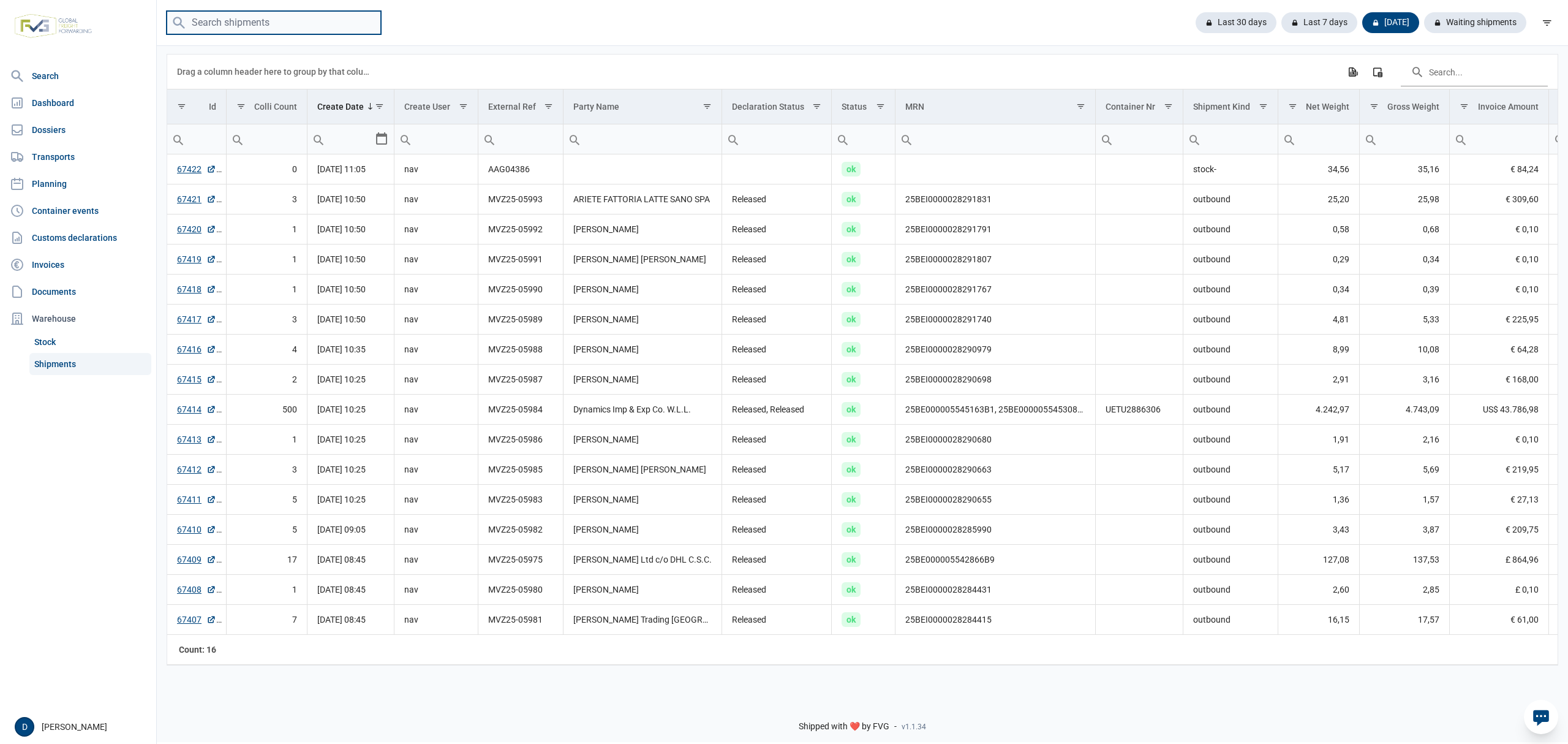
click at [261, 23] on input "search" at bounding box center [273, 23] width 214 height 24
paste input "MVZ25-05939"
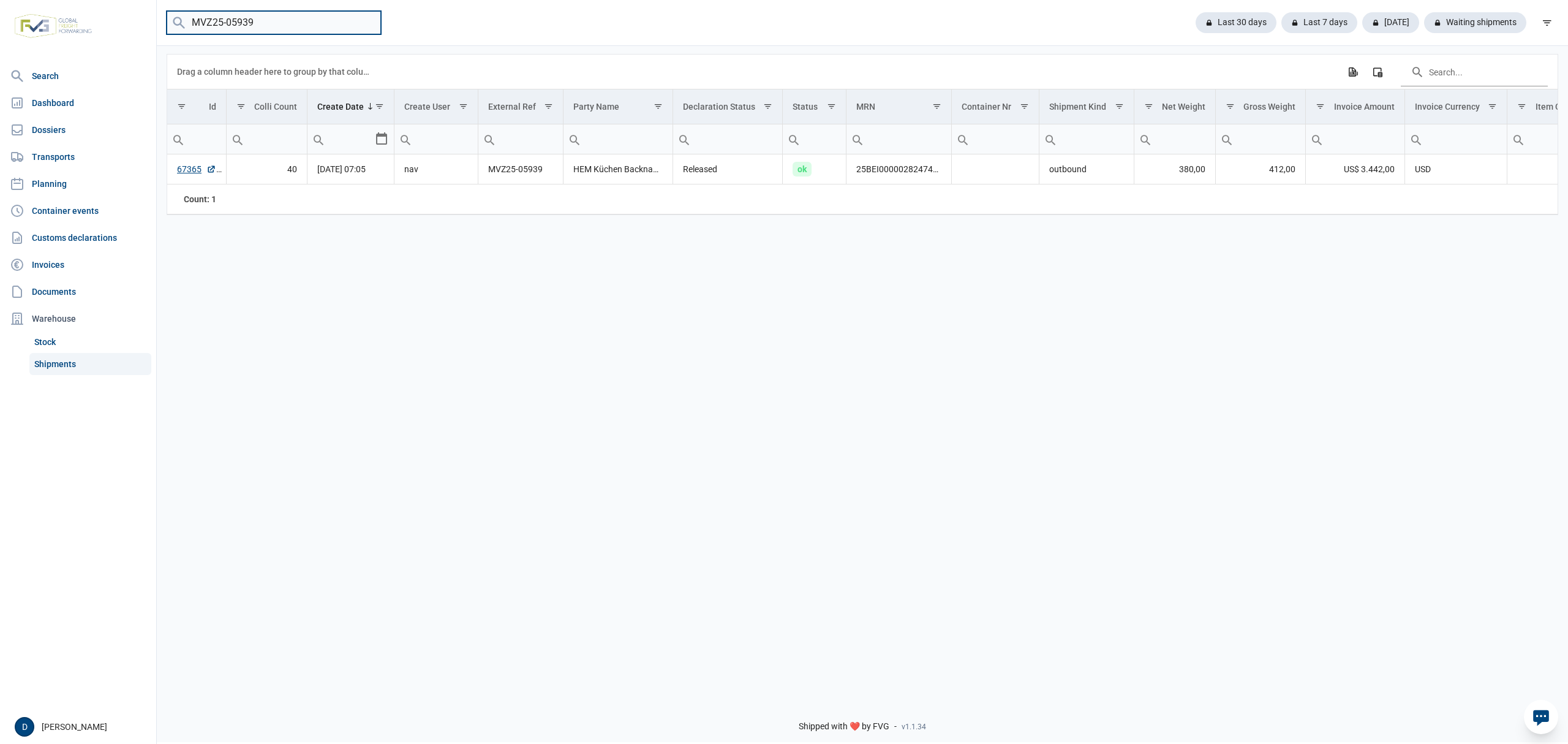
drag, startPoint x: 243, startPoint y: 19, endPoint x: 255, endPoint y: 18, distance: 12.0
click at [255, 18] on input "MVZ25-05939" at bounding box center [273, 23] width 214 height 24
click at [255, 19] on input "MVZ25-05940" at bounding box center [273, 23] width 214 height 24
click at [261, 13] on input "MVZ25-05941" at bounding box center [273, 23] width 214 height 24
click at [265, 22] on input "MVZ25-05942" at bounding box center [273, 23] width 214 height 24
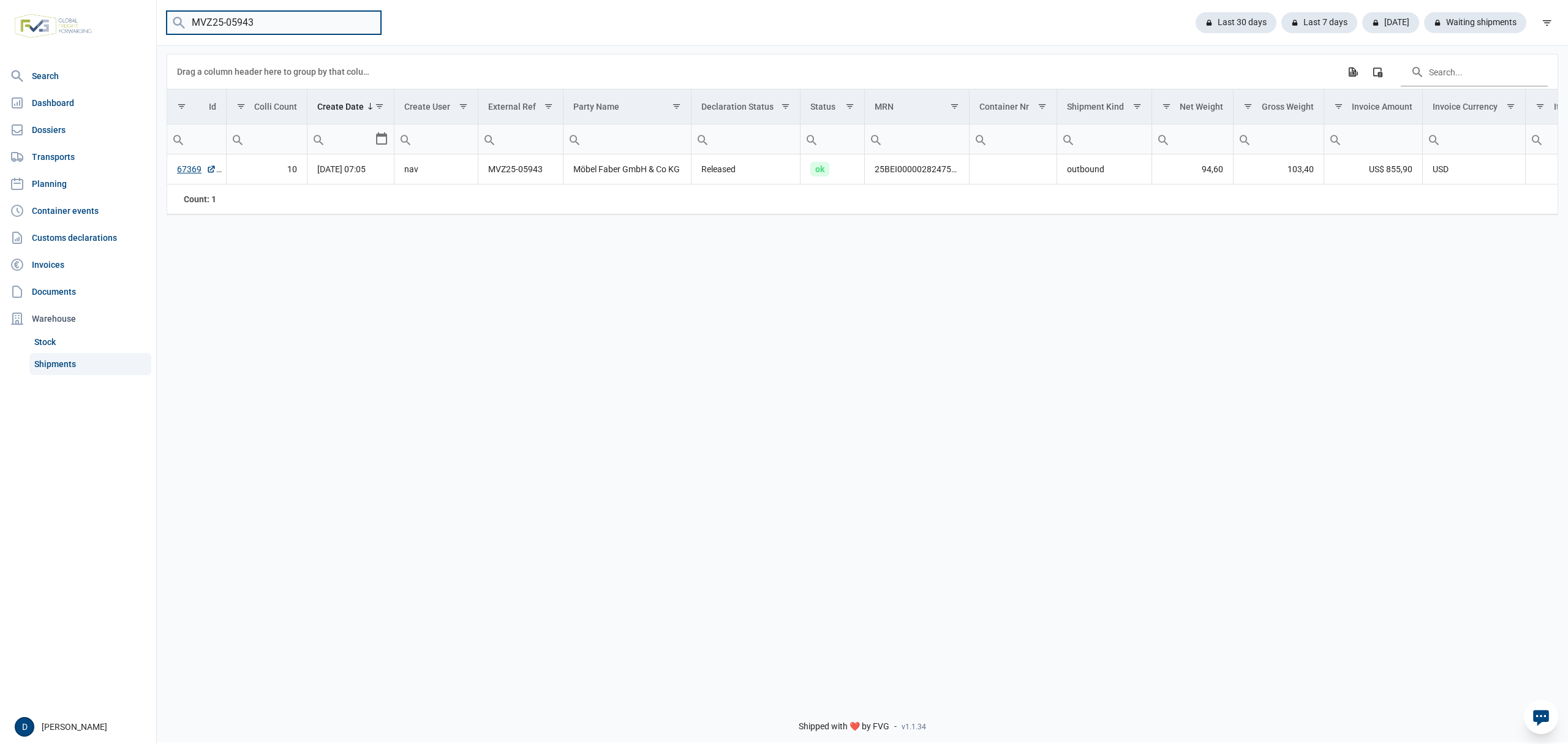
click at [270, 26] on input "MVZ25-05943" at bounding box center [273, 23] width 214 height 24
click at [288, 17] on input "MVZ25-05944" at bounding box center [273, 23] width 214 height 24
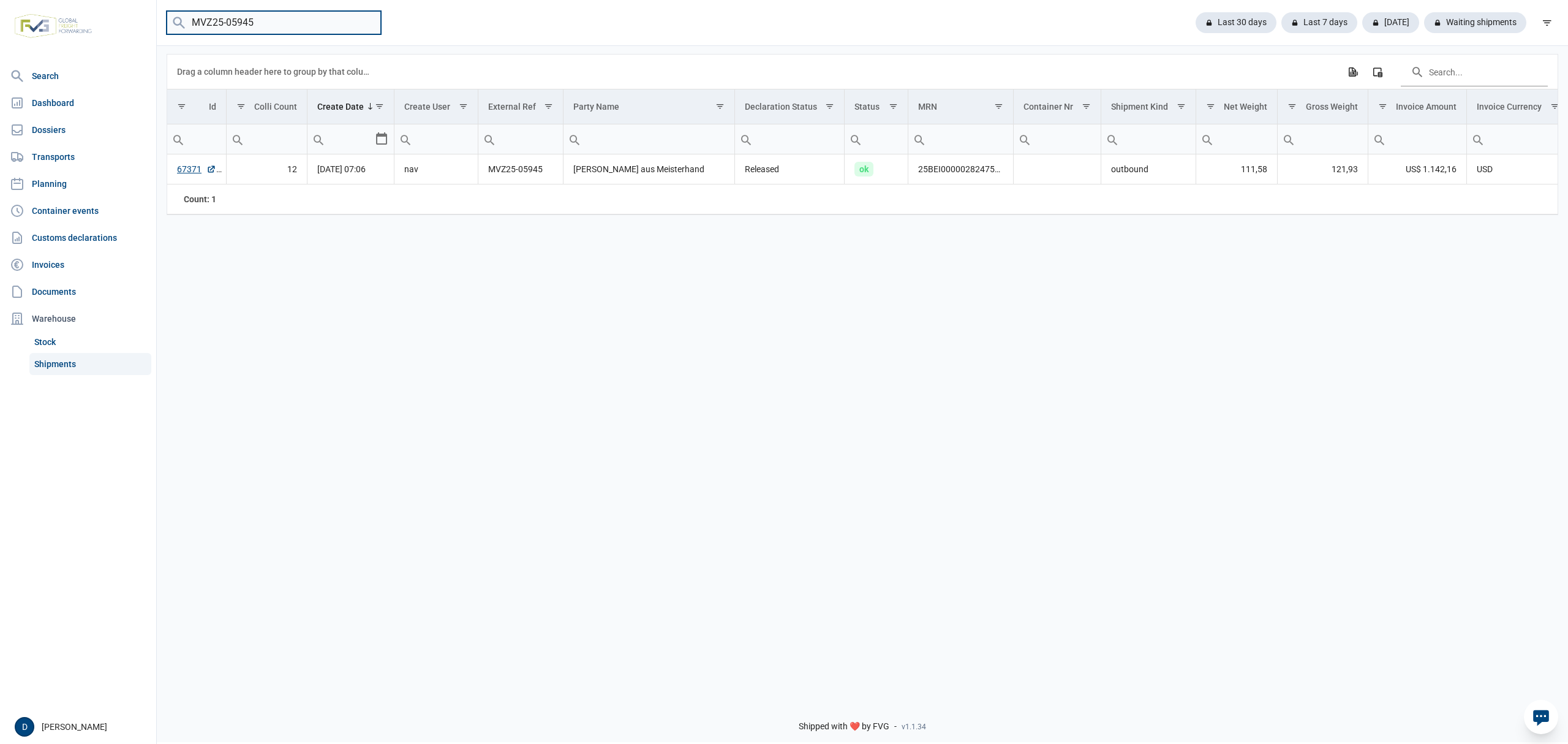
click at [290, 24] on input "MVZ25-05945" at bounding box center [273, 23] width 214 height 24
type input "MVZ25-05946"
click at [368, 23] on input "MVZ25-05946" at bounding box center [273, 23] width 214 height 24
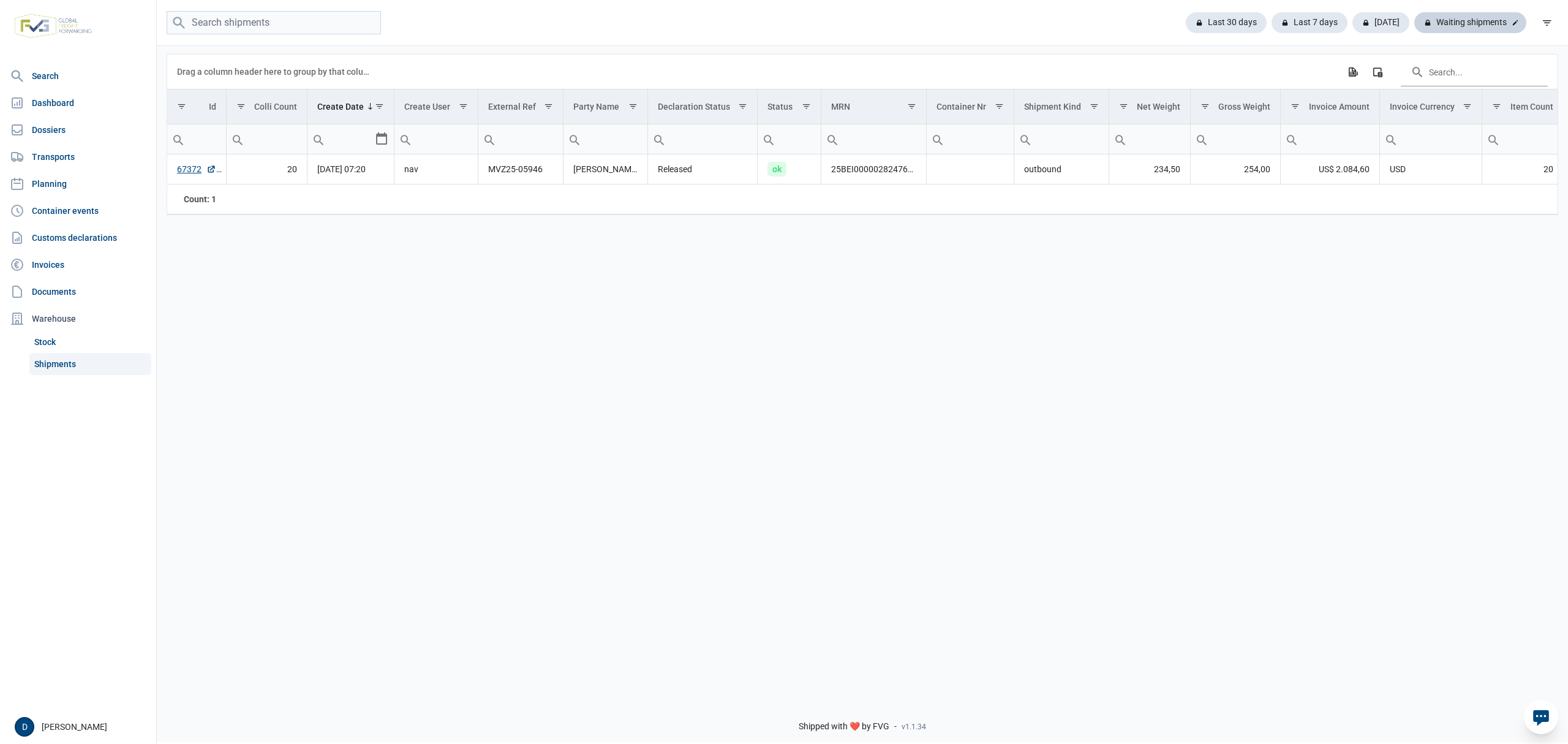
click at [1496, 23] on div "Waiting shipments" at bounding box center [1470, 23] width 112 height 21
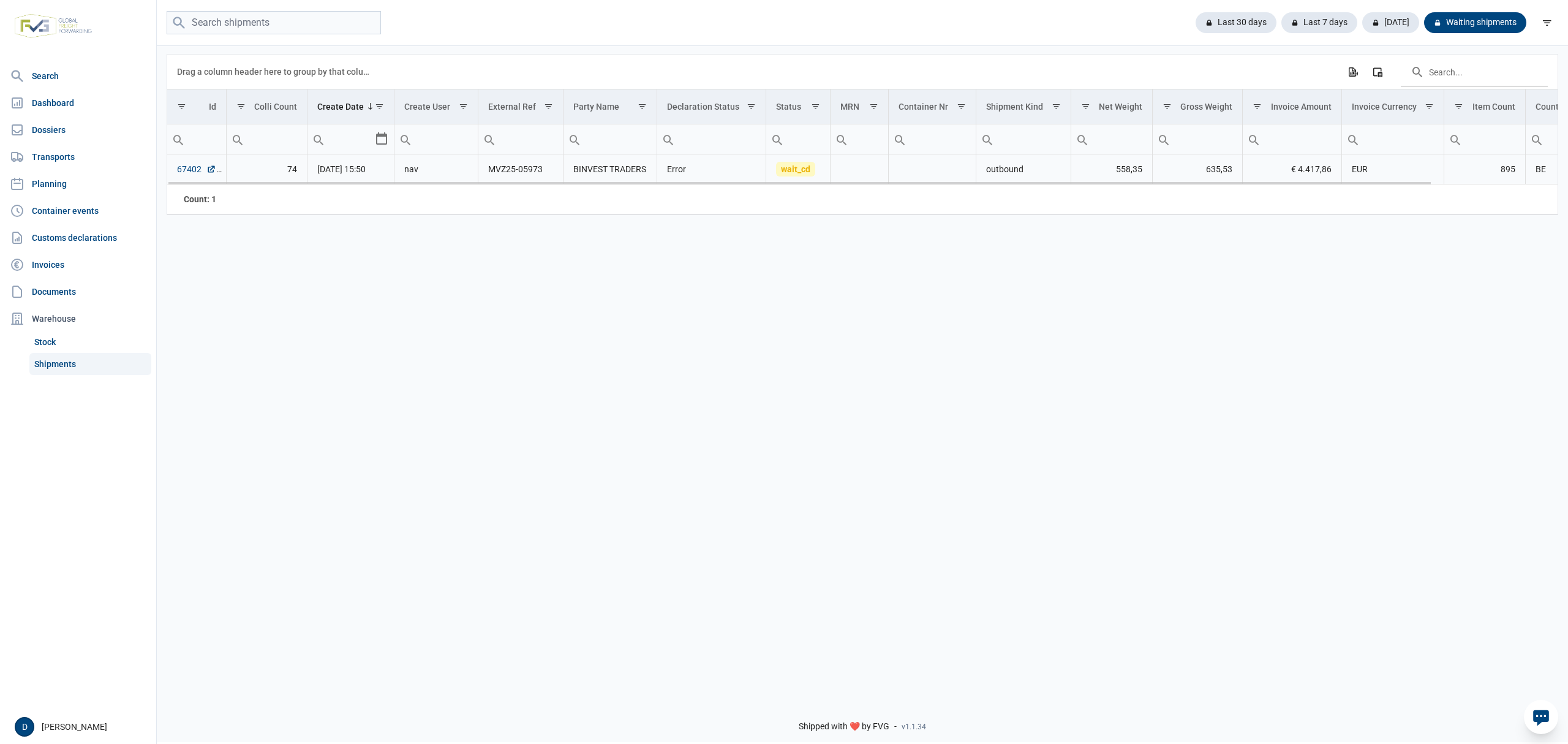
click at [184, 172] on link "67402" at bounding box center [196, 169] width 39 height 13
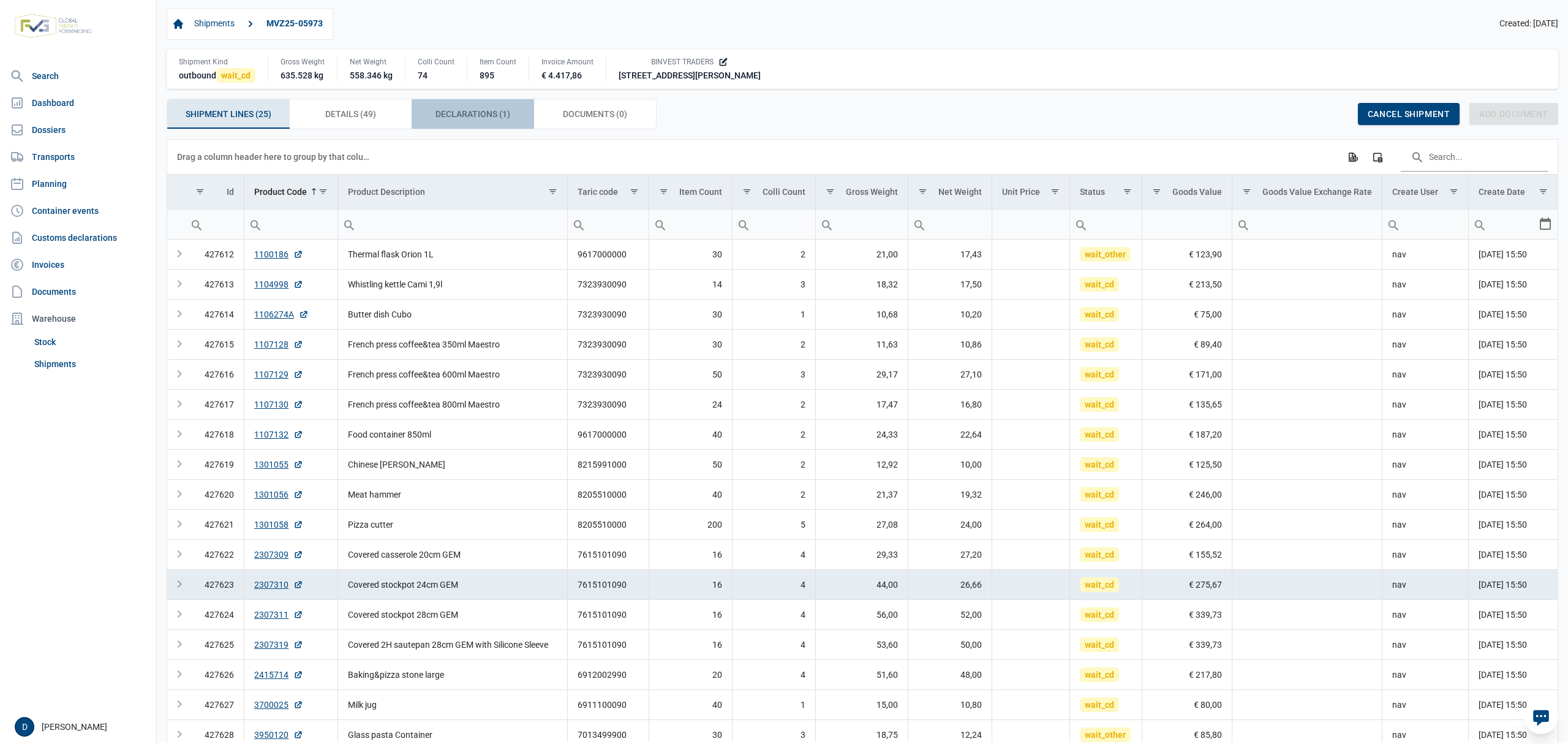
click at [456, 120] on span "Declarations (1) Declarations (1)" at bounding box center [473, 114] width 75 height 15
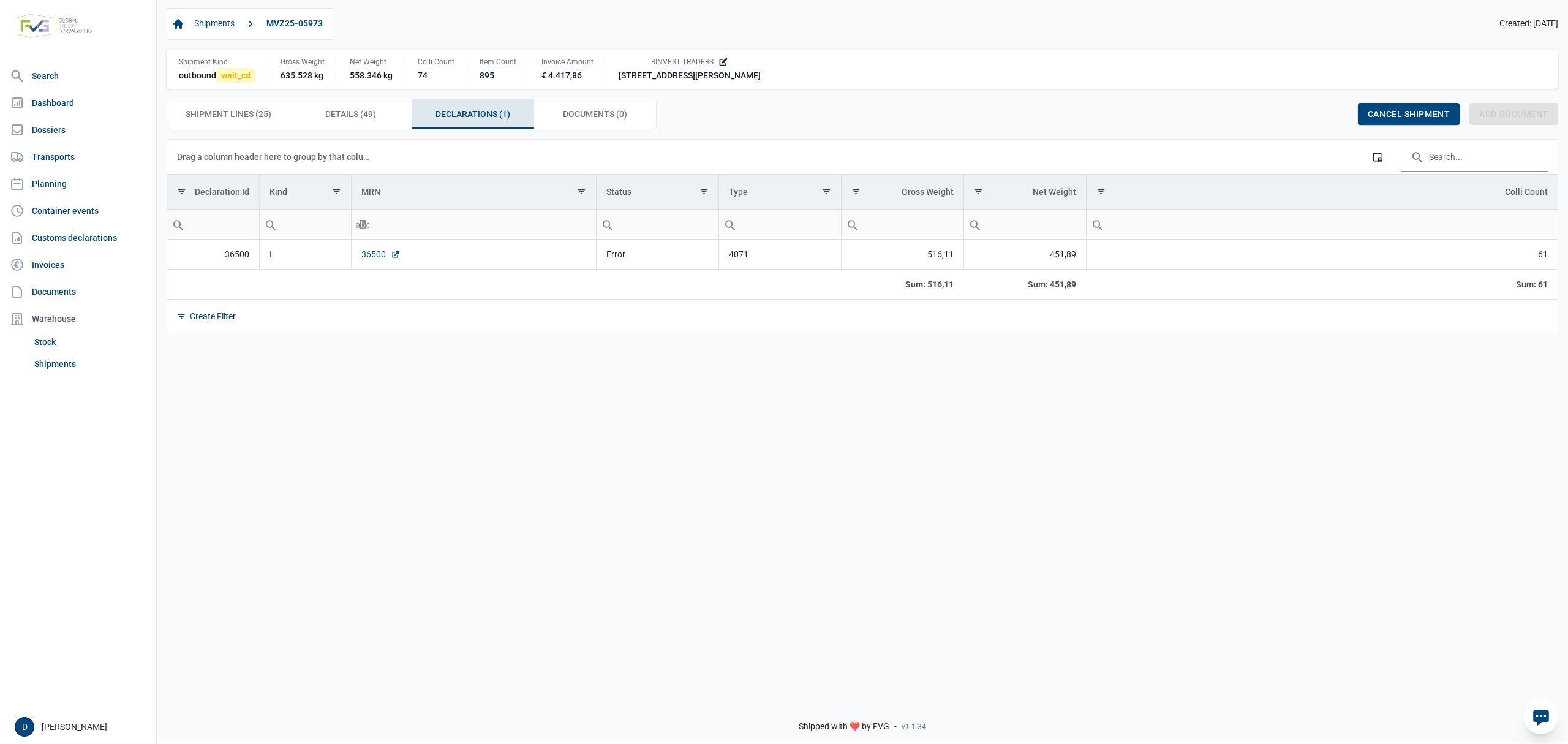
click at [371, 256] on link "36500" at bounding box center [381, 254] width 39 height 13
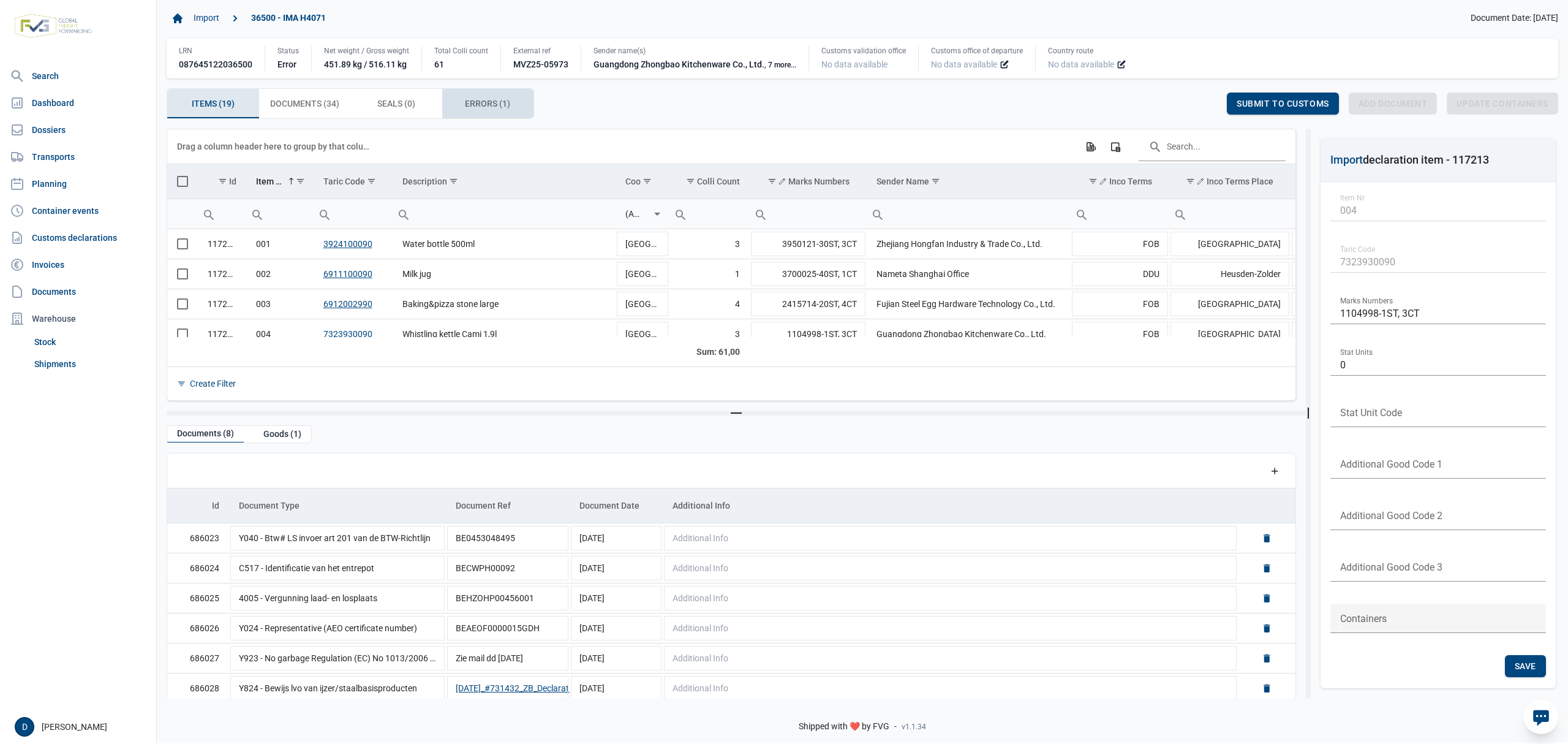
click at [473, 99] on span "Errors (1) Errors (1)" at bounding box center [487, 104] width 45 height 15
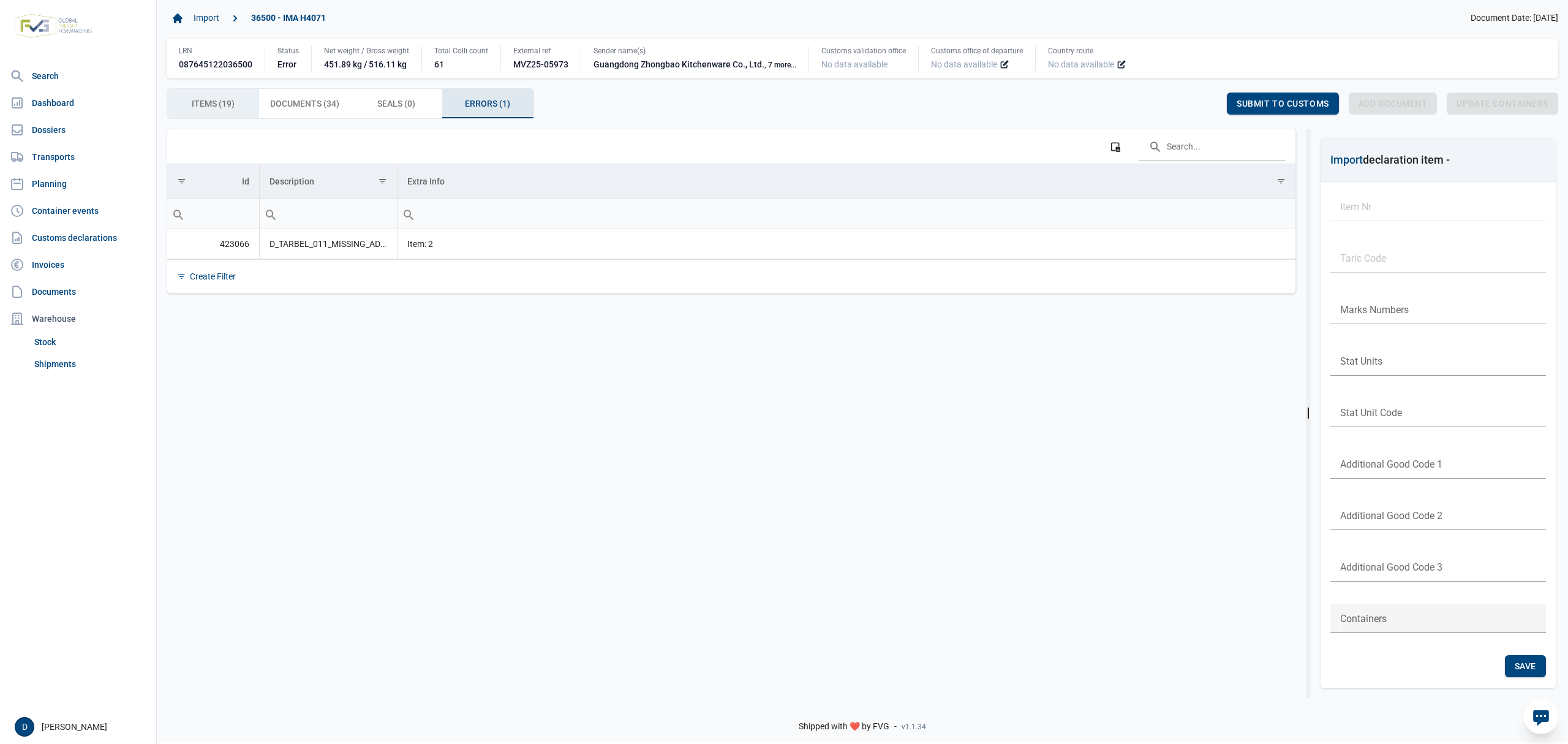
click at [231, 108] on span "Items (19) Items (19)" at bounding box center [213, 104] width 43 height 15
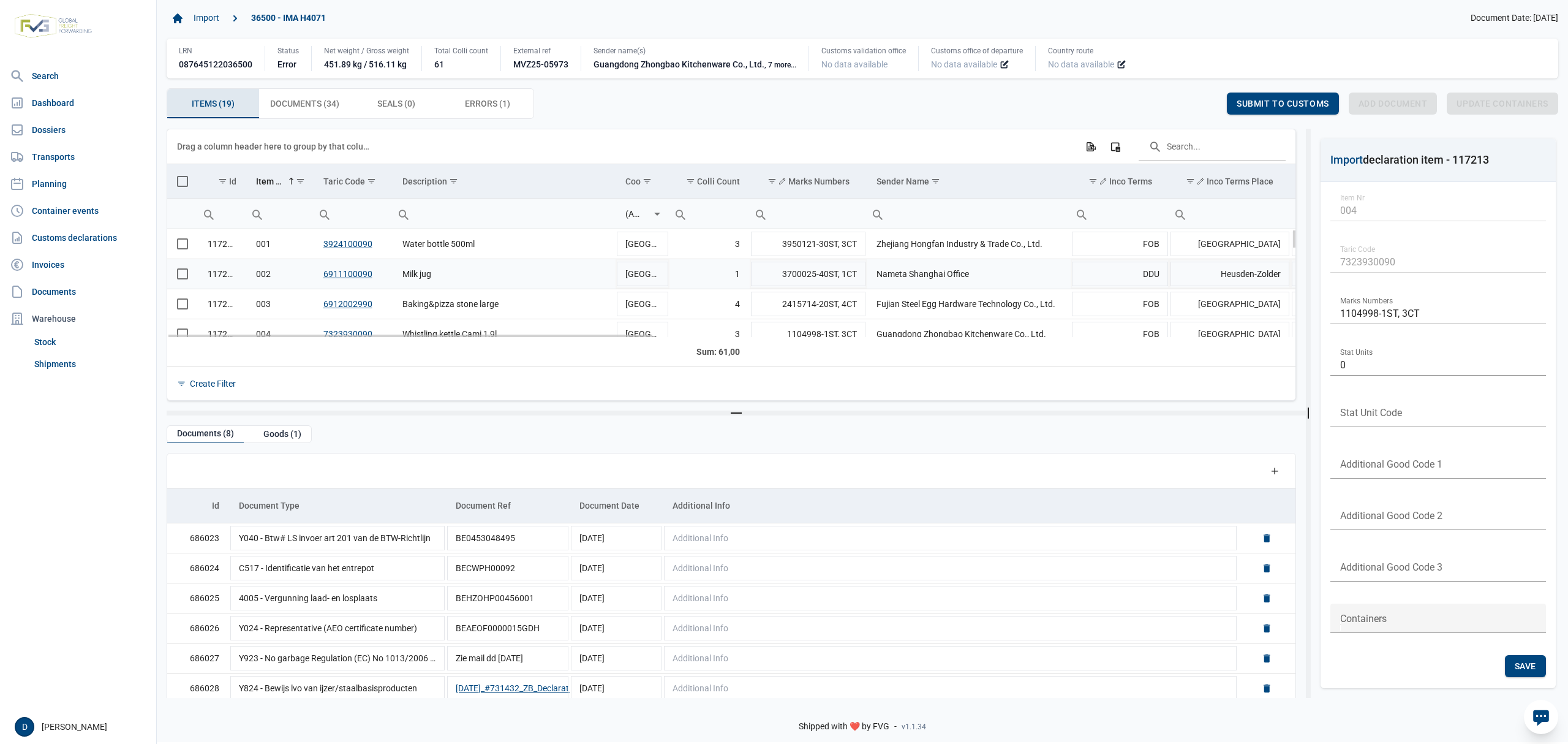
click at [179, 279] on span "Select row" at bounding box center [182, 273] width 11 height 11
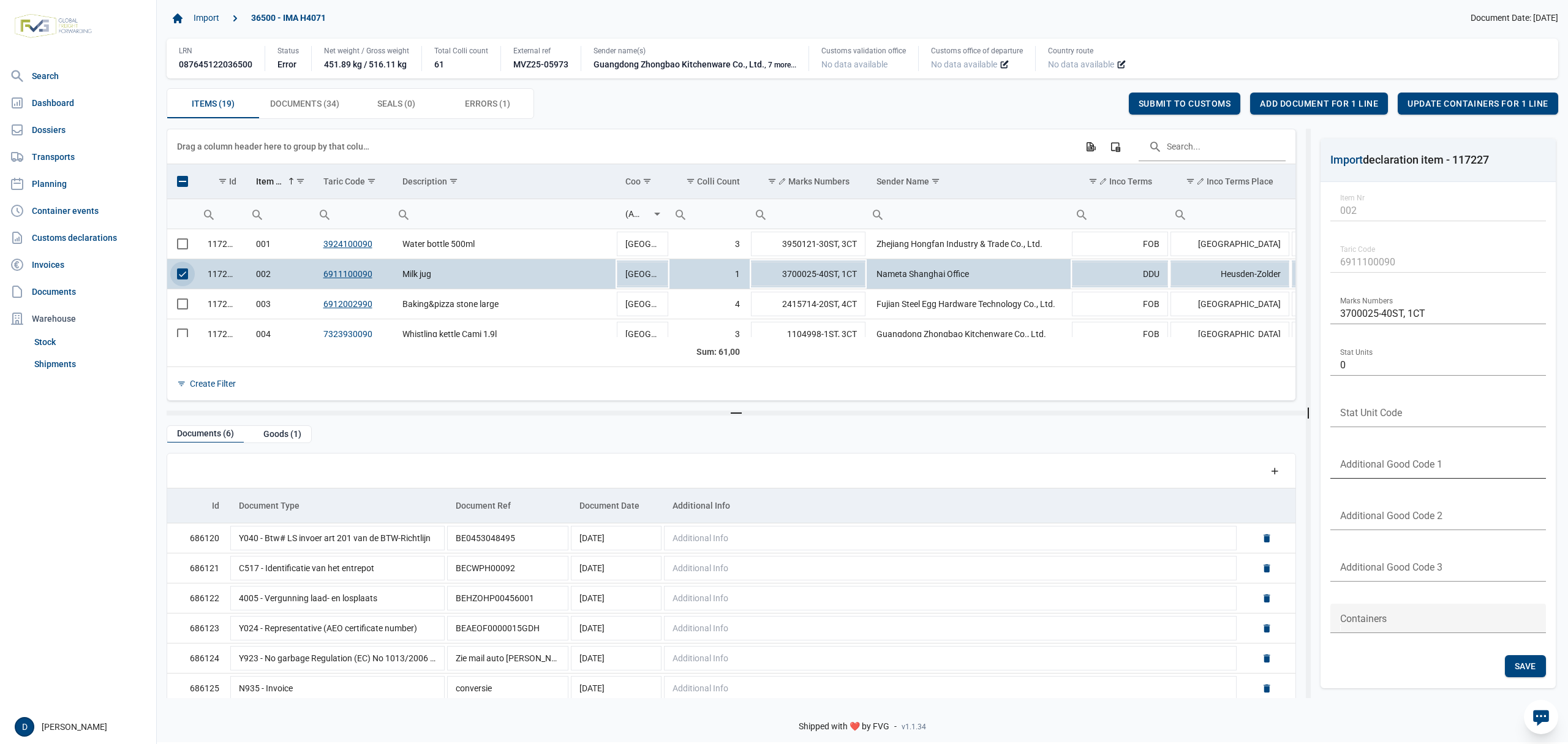
click at [1404, 455] on input "text" at bounding box center [1438, 464] width 216 height 30
type input "B999"
click at [1529, 663] on span "Save" at bounding box center [1525, 665] width 21 height 10
click at [1180, 98] on div "Submit to customs" at bounding box center [1184, 104] width 112 height 22
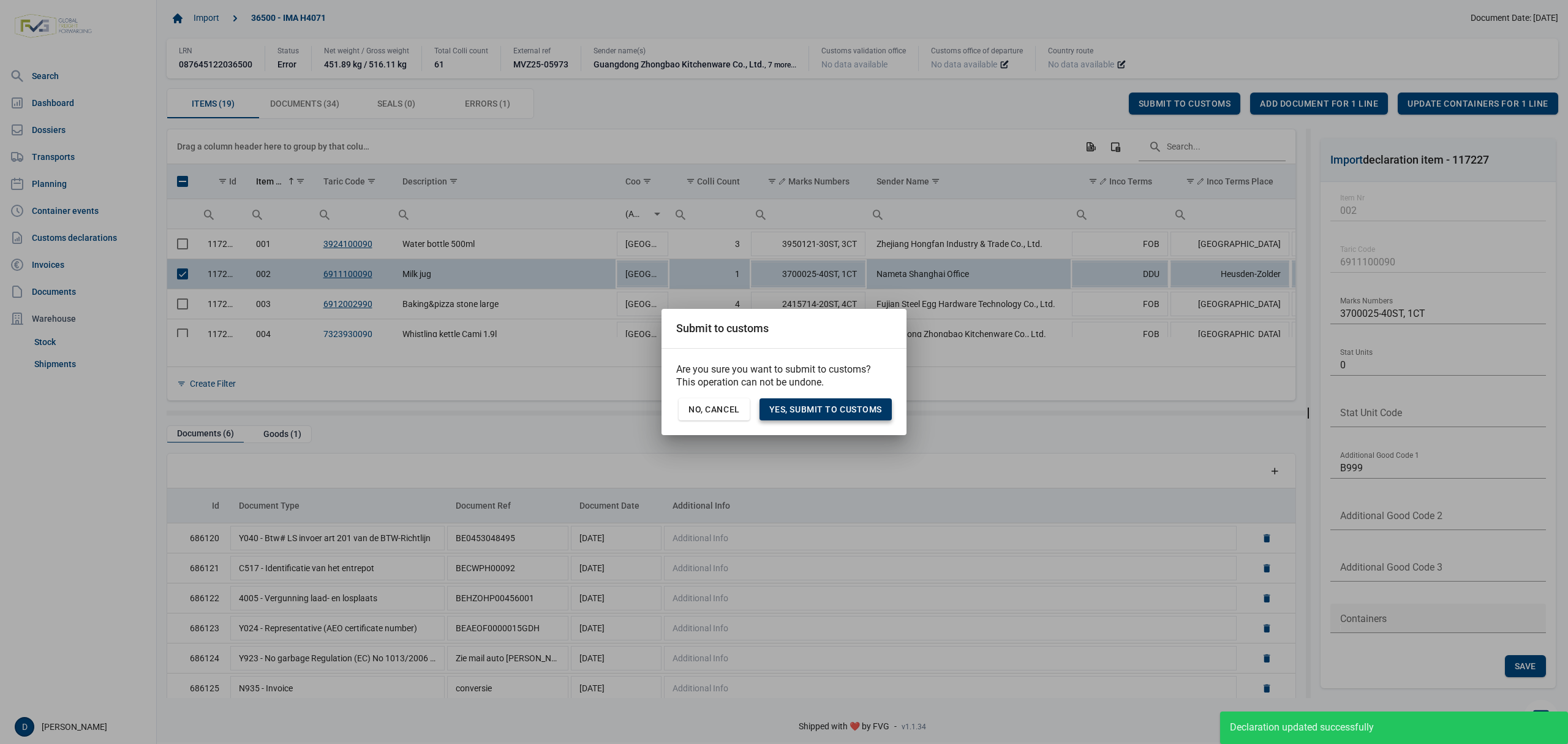
click at [843, 407] on span "Yes, Submit to customs" at bounding box center [826, 409] width 113 height 10
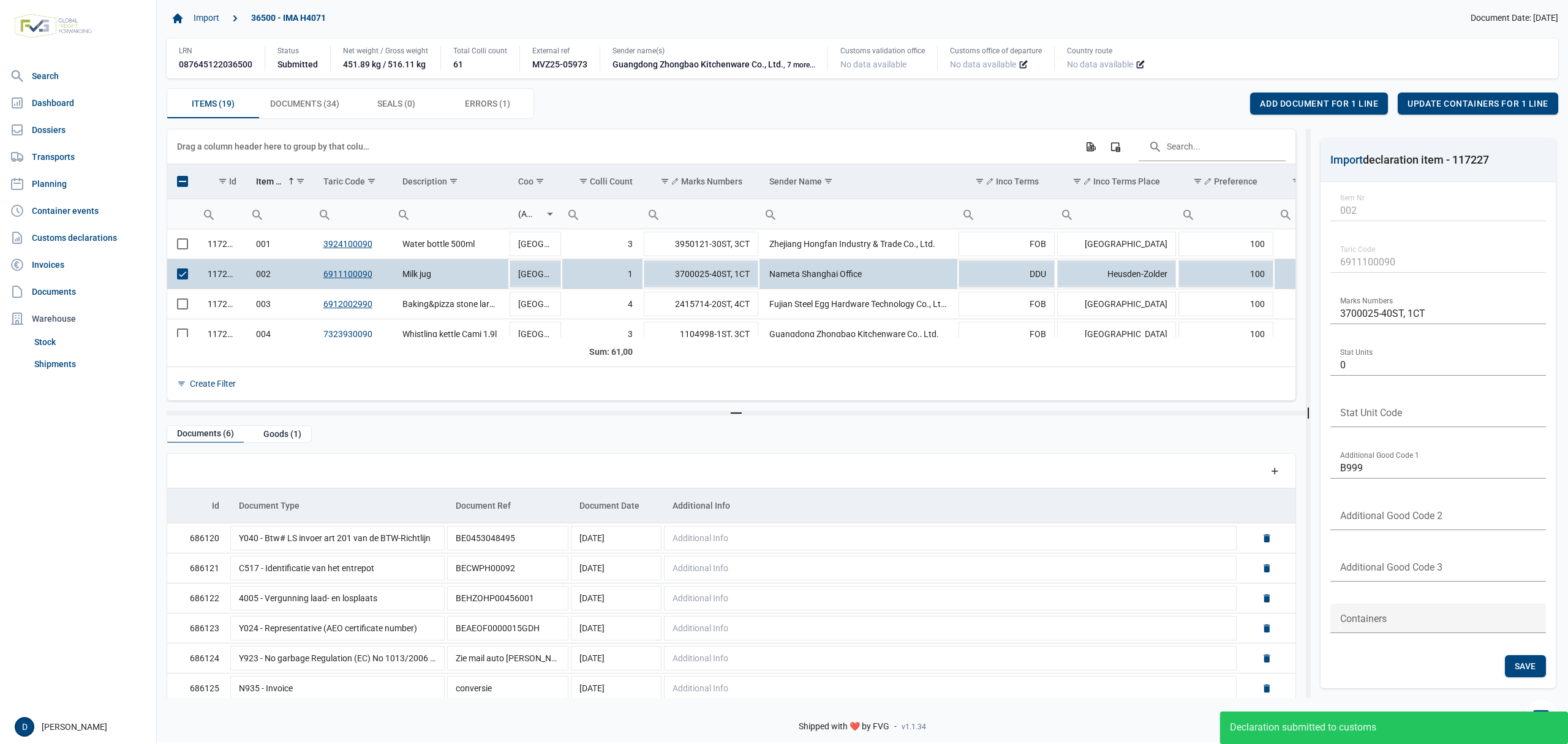
click at [673, 107] on div "Items (19) Items (19) Documents (34) Documents (34) Seals (0) Seals (0) Errors …" at bounding box center [862, 103] width 1392 height 30
